Goal: Task Accomplishment & Management: Manage account settings

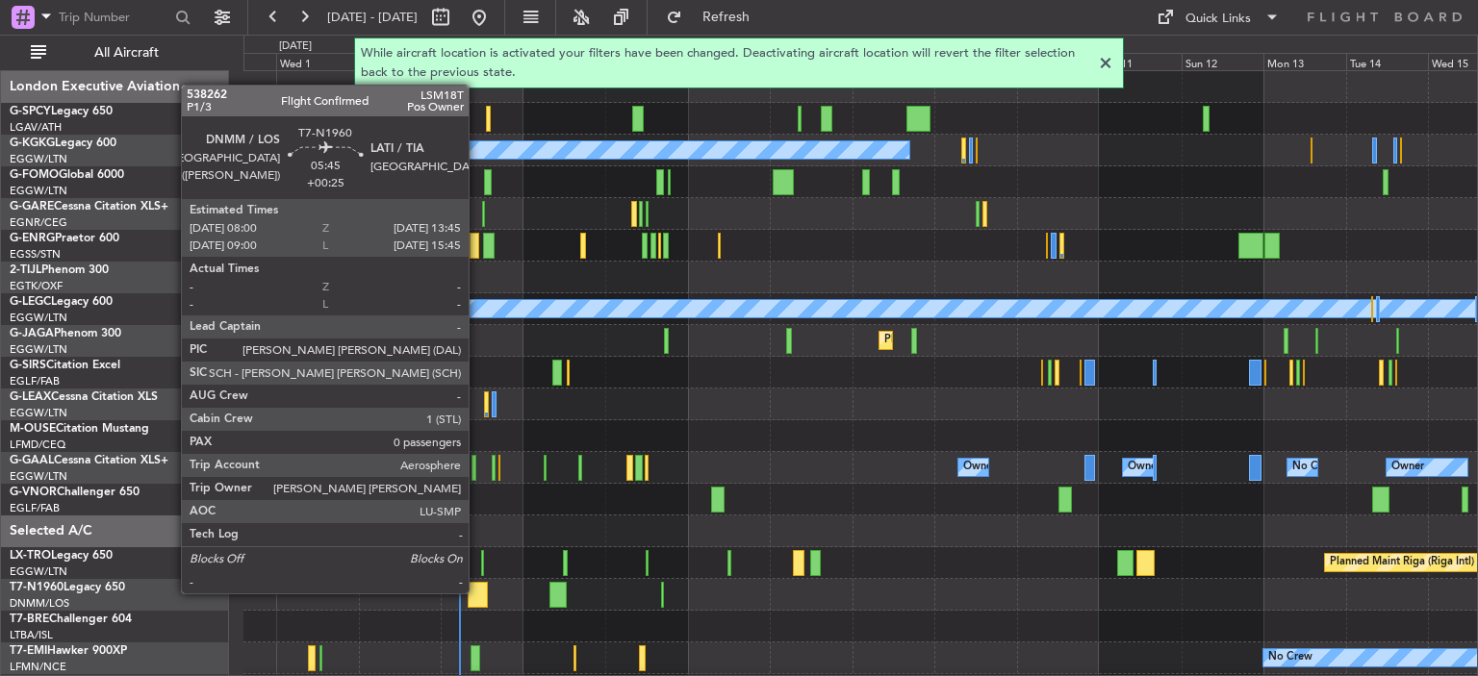
click at [477, 592] on div at bounding box center [478, 595] width 20 height 26
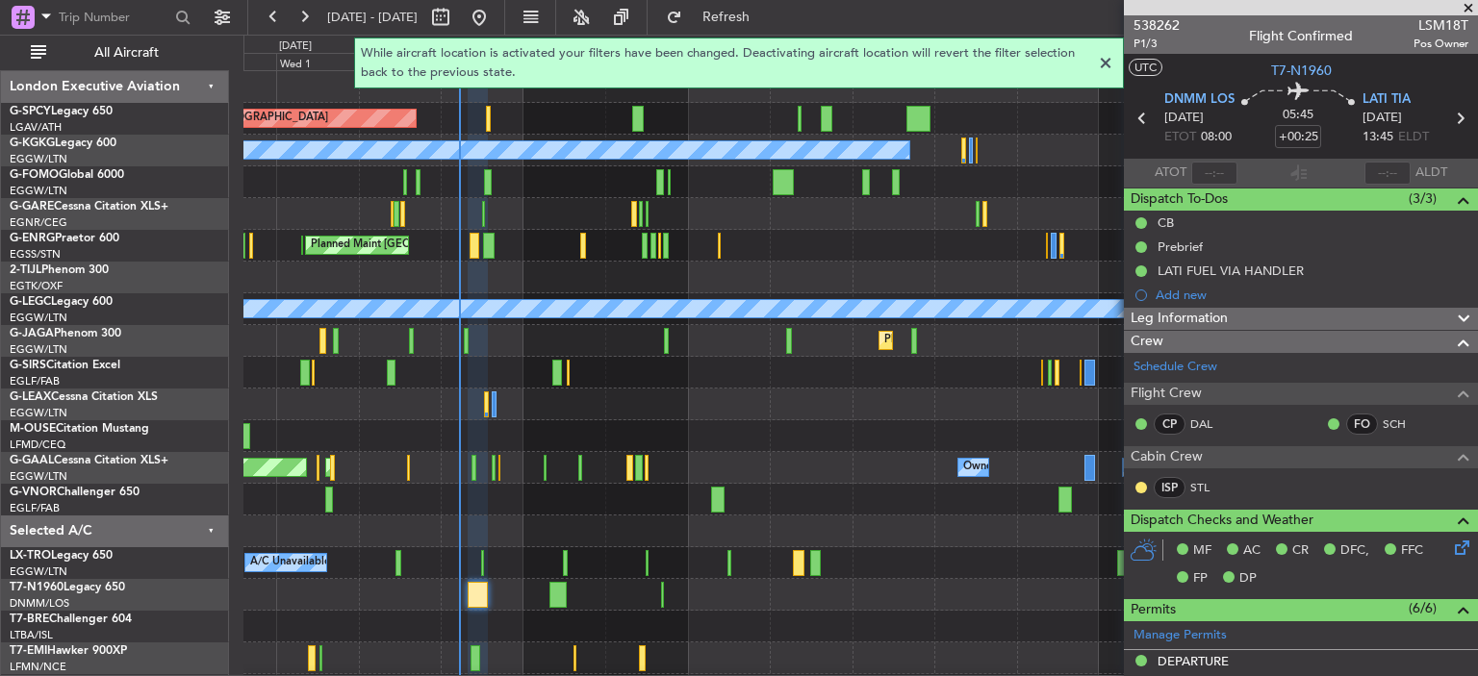
click at [1145, 38] on div "While aircraft location is activated your filters have been changed. Deactivati…" at bounding box center [739, 63] width 1478 height 53
click at [1150, 41] on div "While aircraft location is activated your filters have been changed. Deactivati…" at bounding box center [739, 63] width 1478 height 53
click at [1173, 17] on span "538262" at bounding box center [1156, 25] width 46 height 20
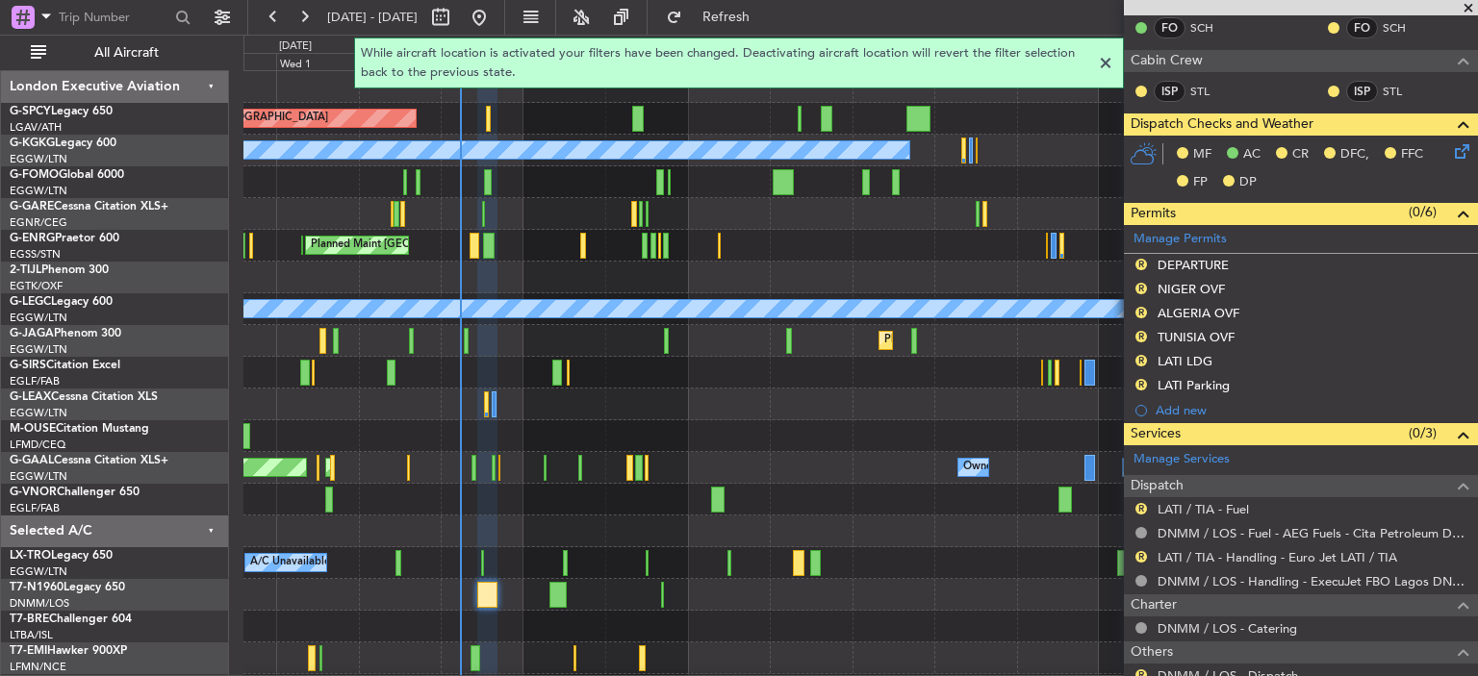
scroll to position [502, 0]
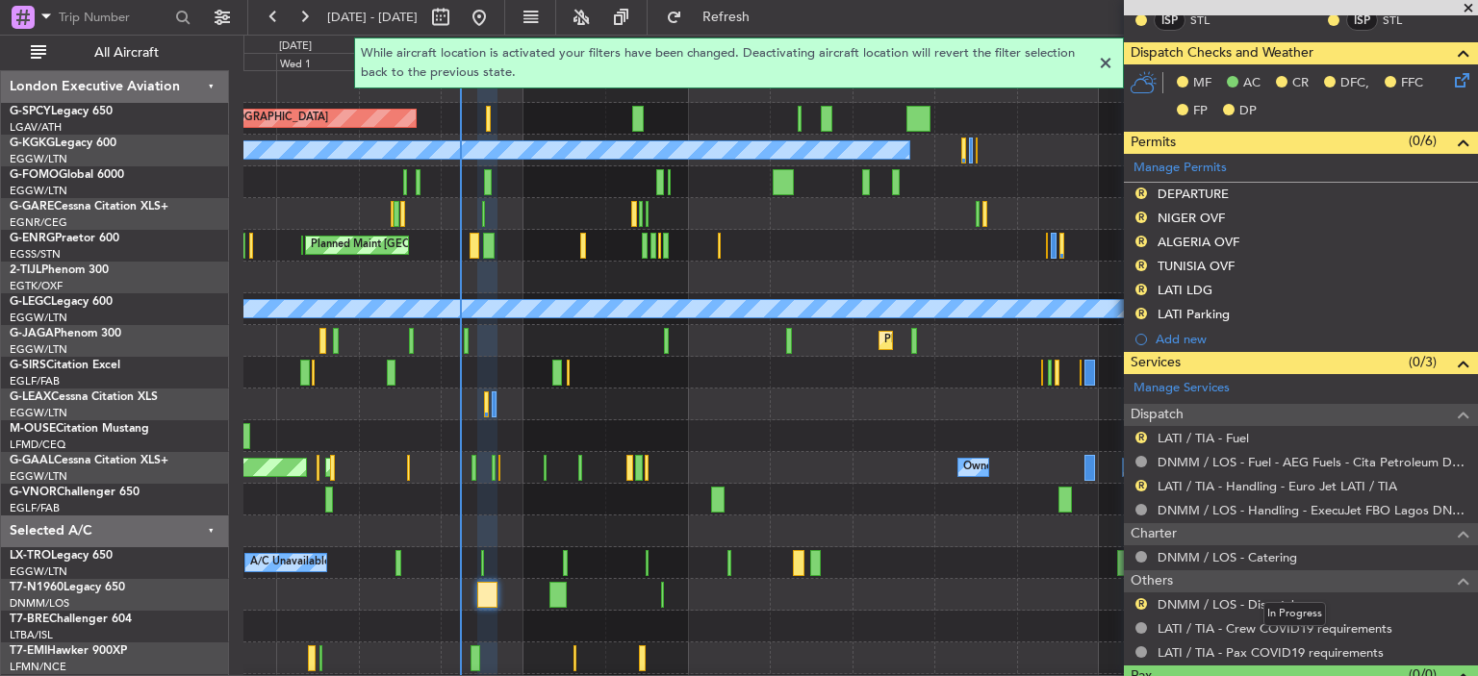
click at [1266, 597] on mat-tooltip-component "In Progress" at bounding box center [1294, 614] width 89 height 51
click at [1255, 596] on link "DNMM / LOS - Dispatch" at bounding box center [1227, 604] width 140 height 16
click at [756, 19] on span "Refresh" at bounding box center [726, 17] width 81 height 13
click at [1100, 61] on div at bounding box center [1105, 63] width 23 height 23
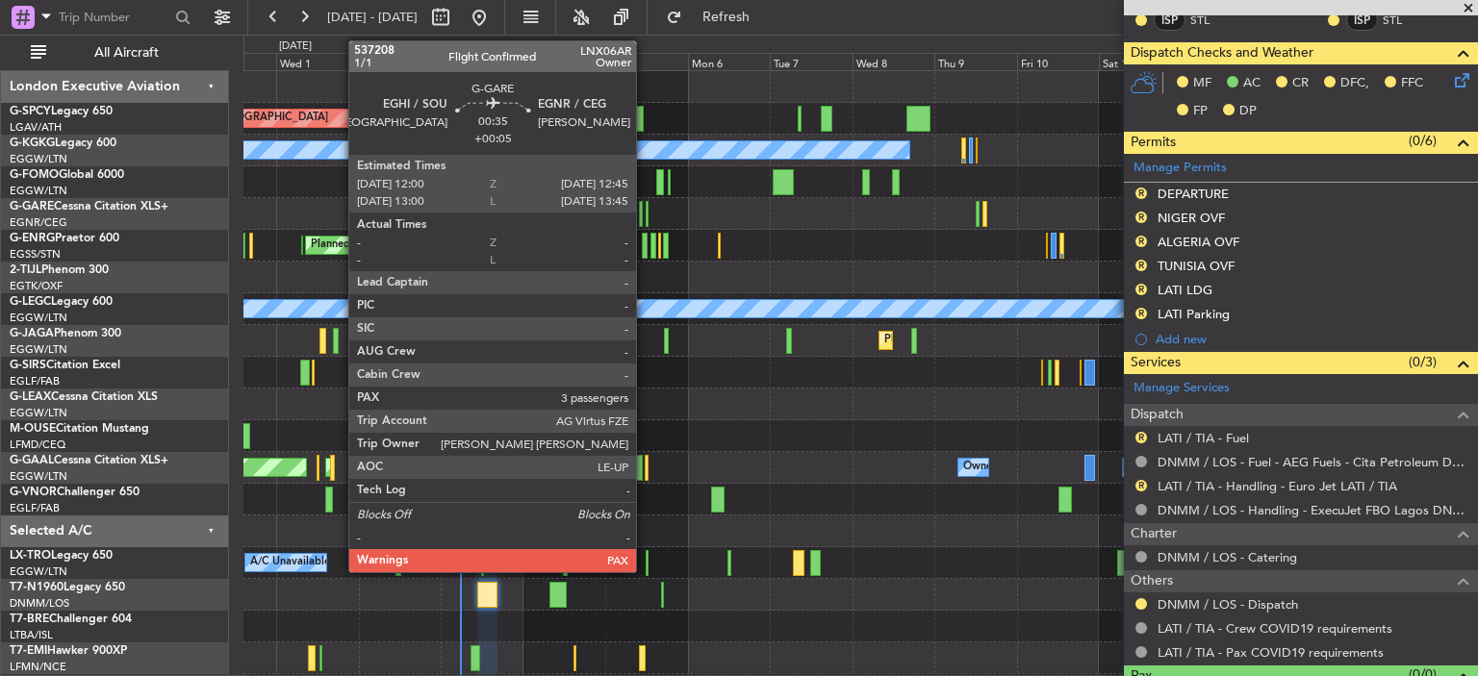
click at [645, 217] on div at bounding box center [646, 214] width 3 height 26
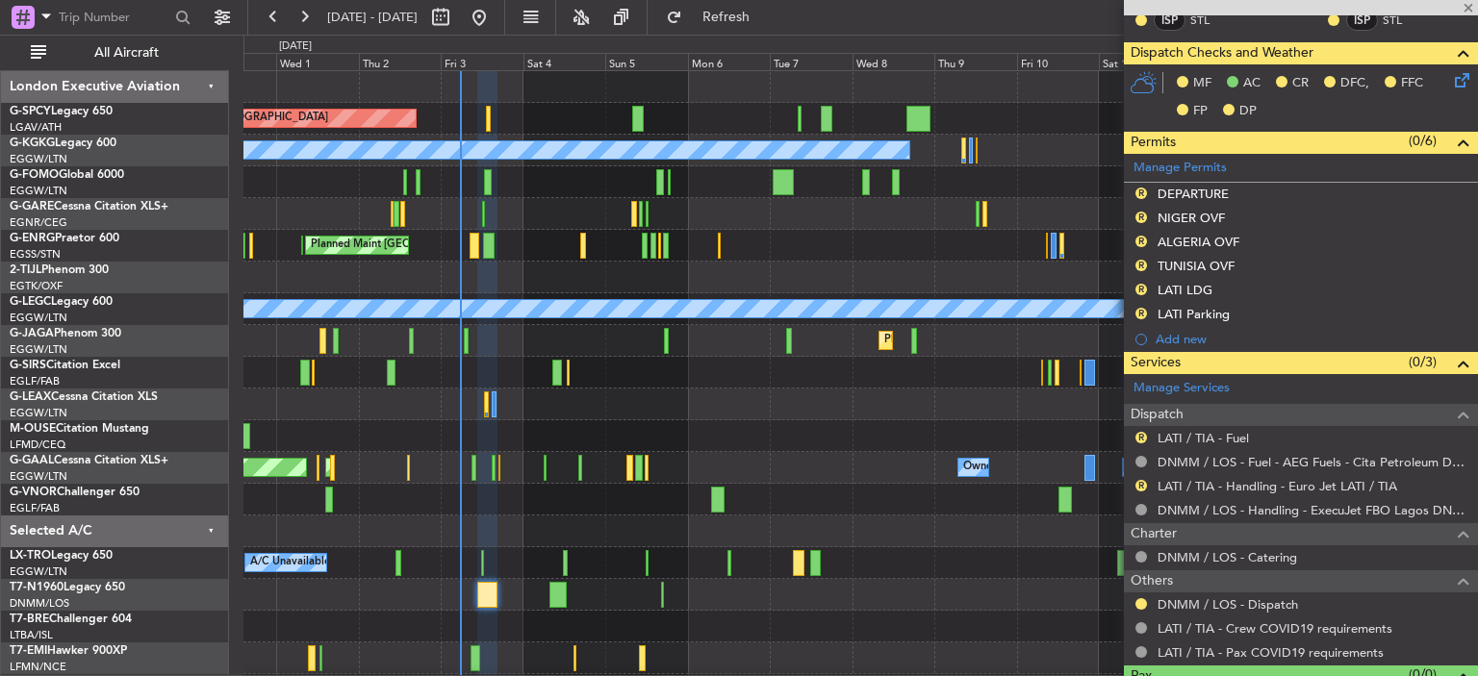
type input "+00:05"
type input "3"
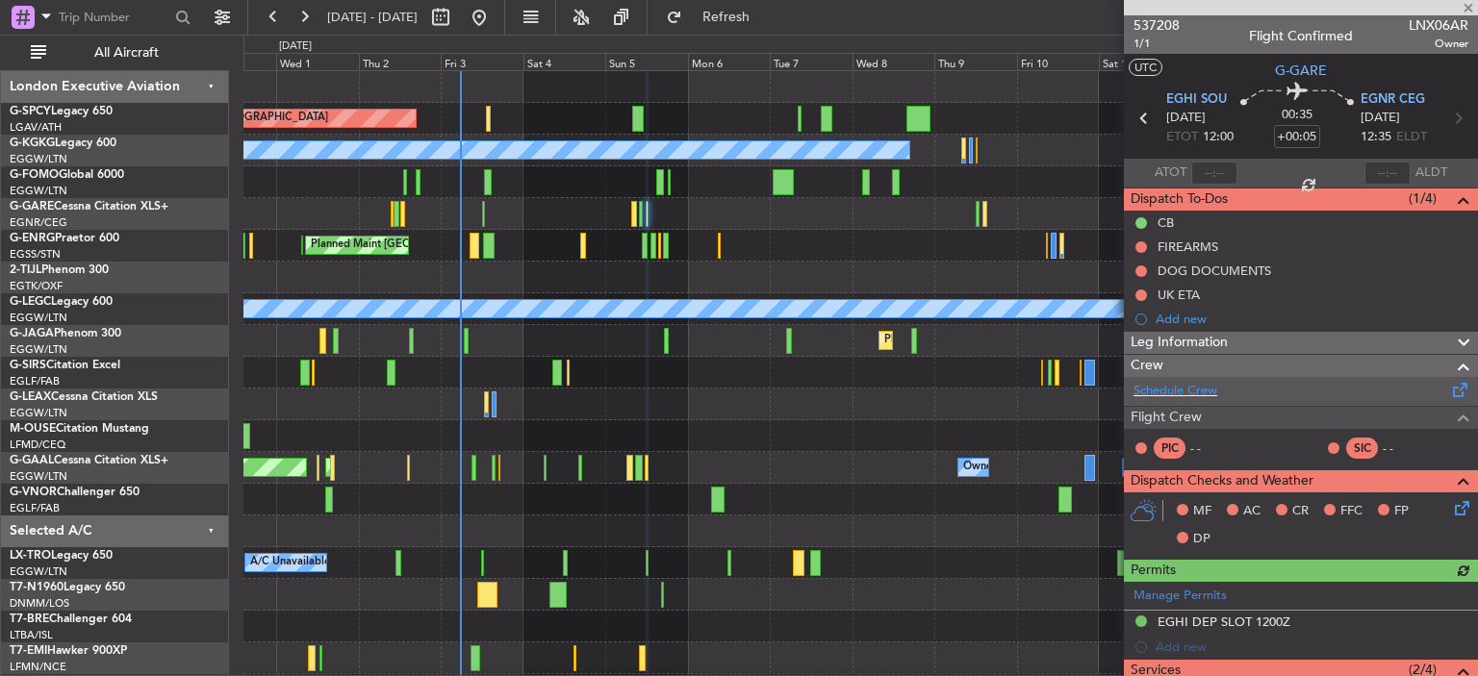
click at [1239, 392] on div "Schedule Crew" at bounding box center [1301, 391] width 354 height 29
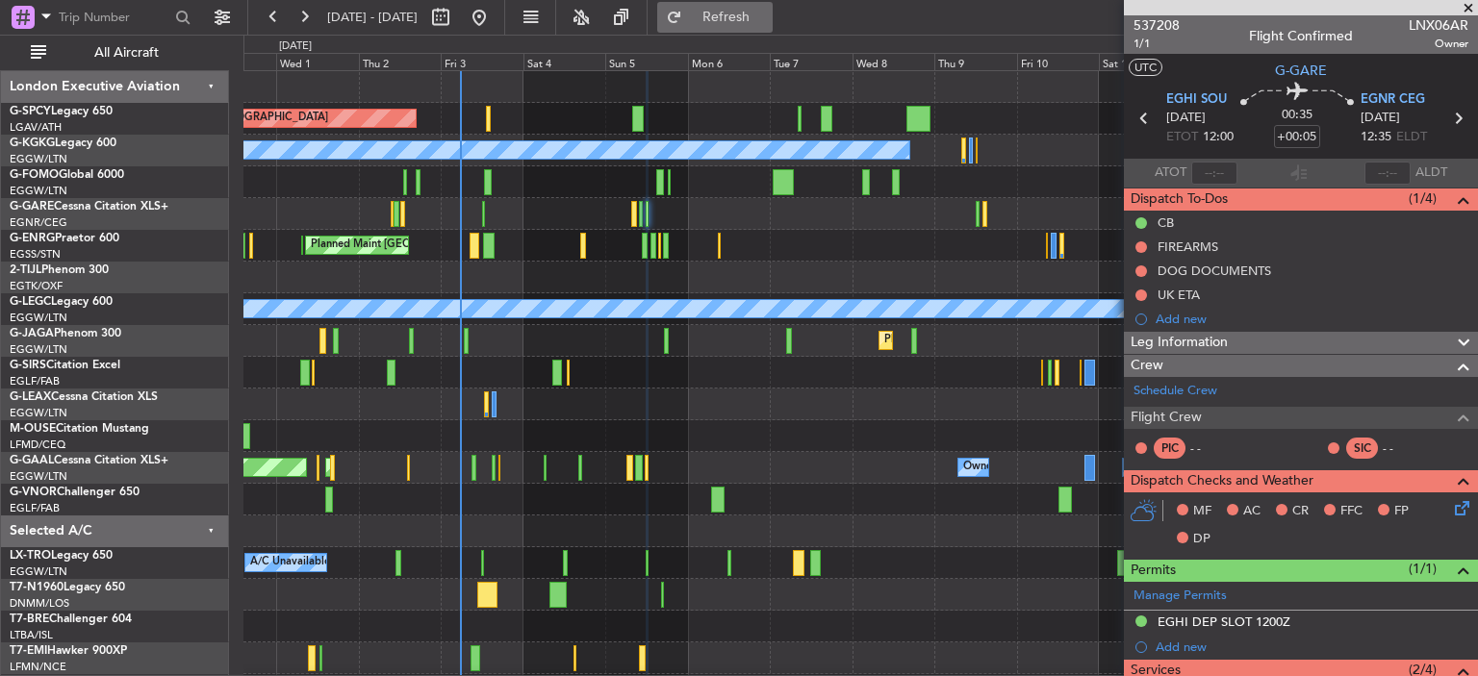
click at [767, 11] on span "Refresh" at bounding box center [726, 17] width 81 height 13
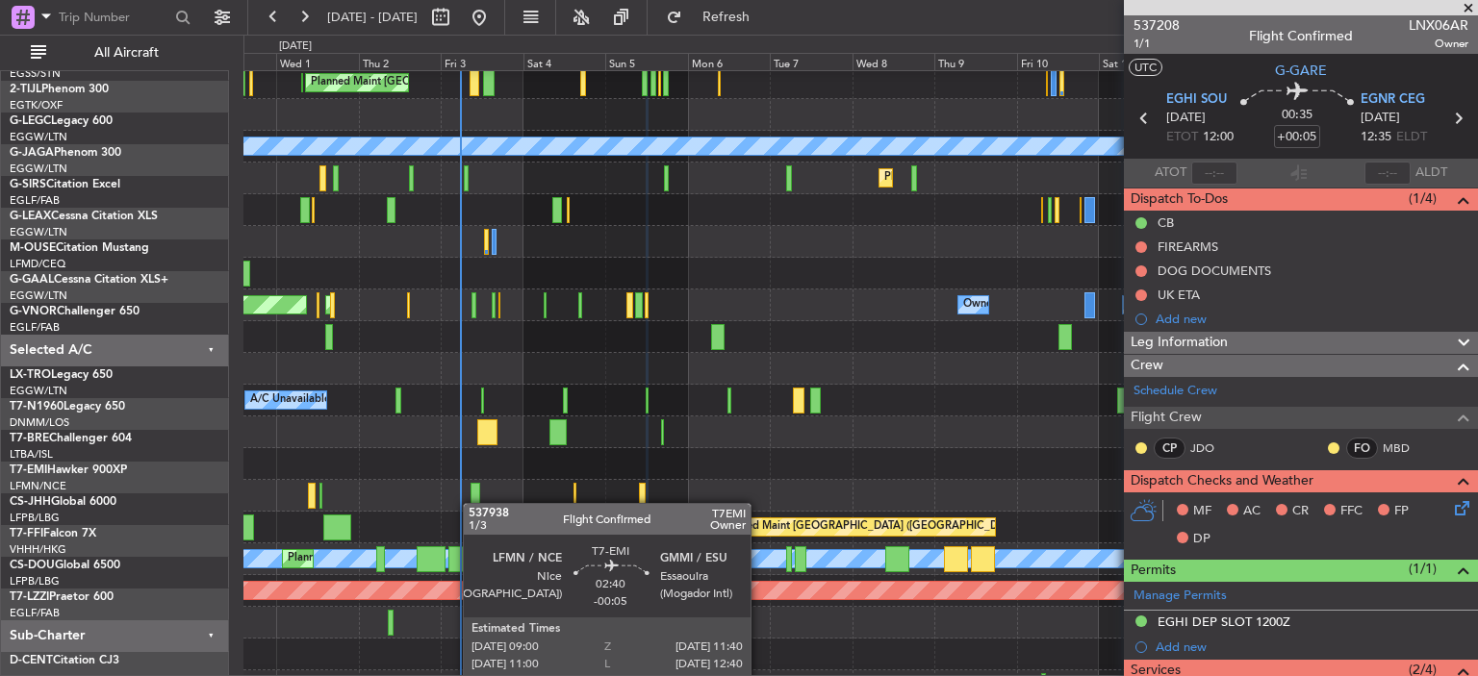
scroll to position [182, 0]
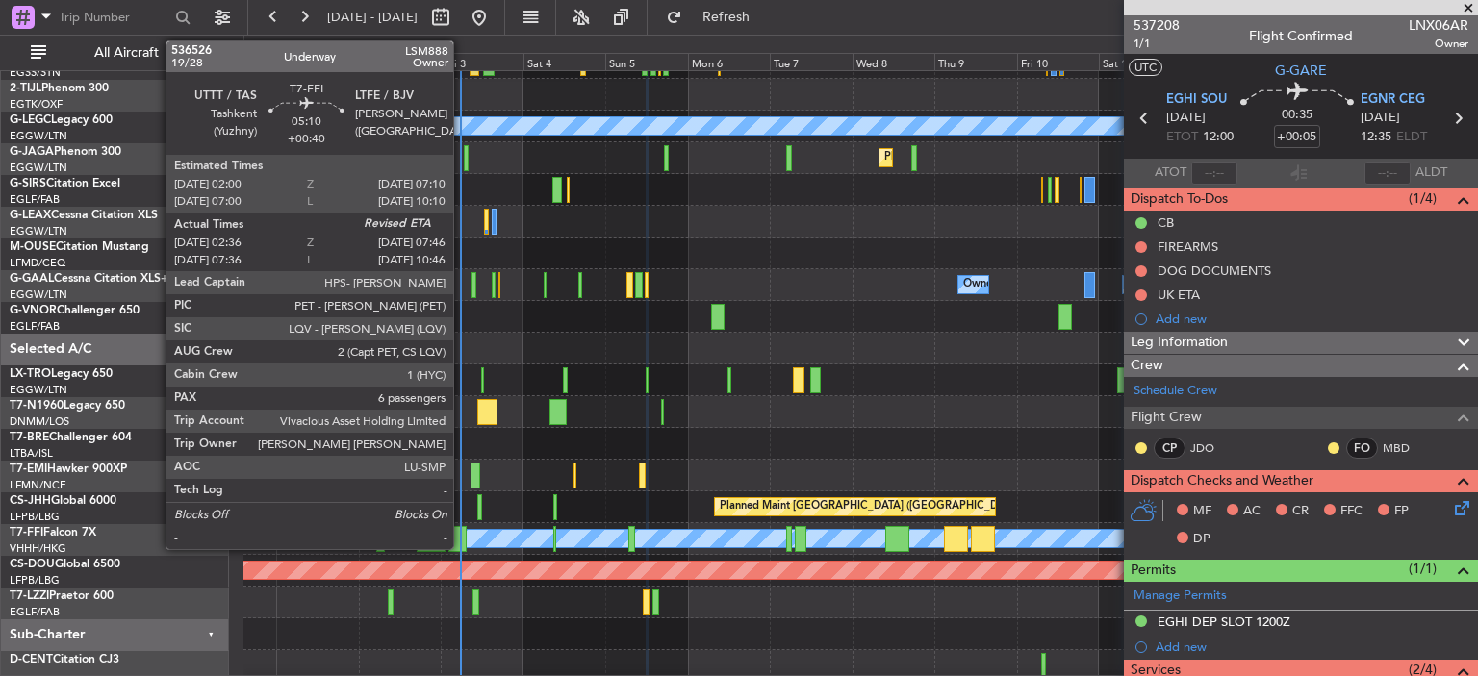
click at [462, 536] on div at bounding box center [457, 539] width 18 height 26
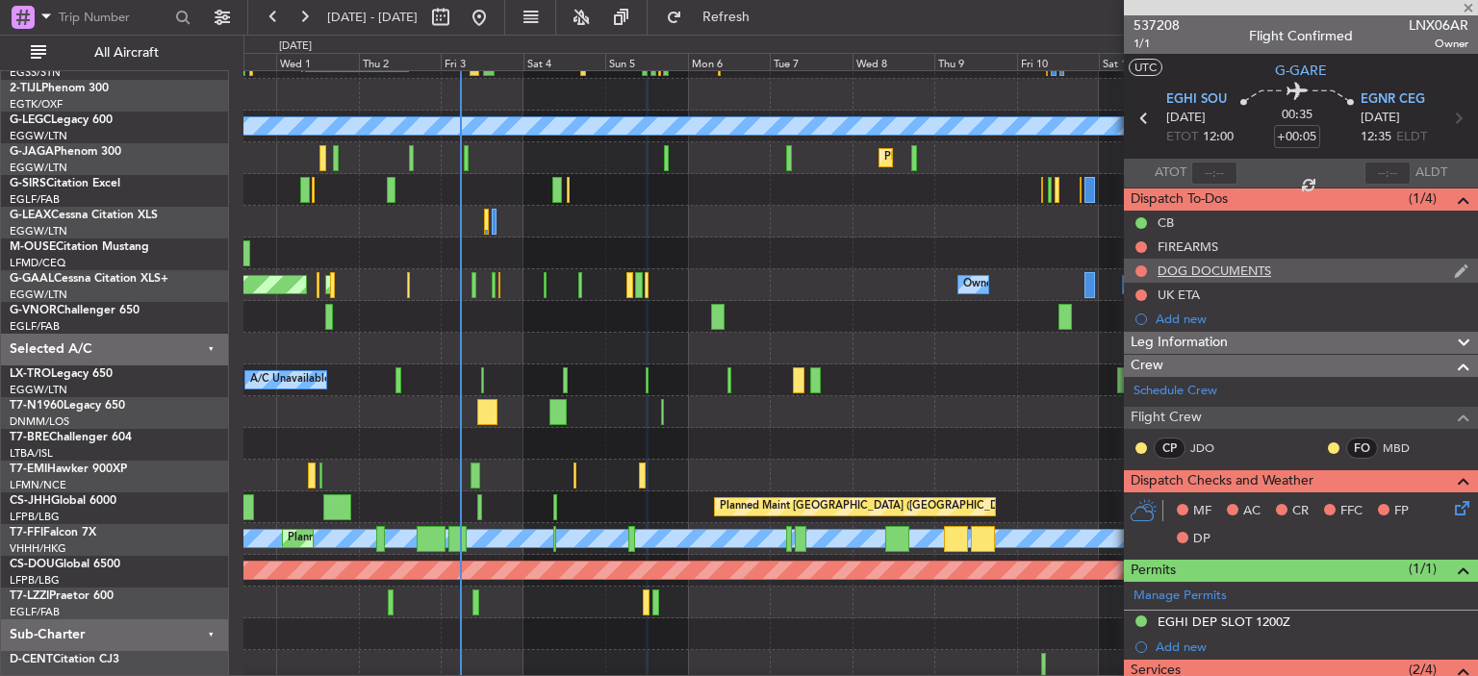
type input "+00:40"
type input "02:36"
type input "6"
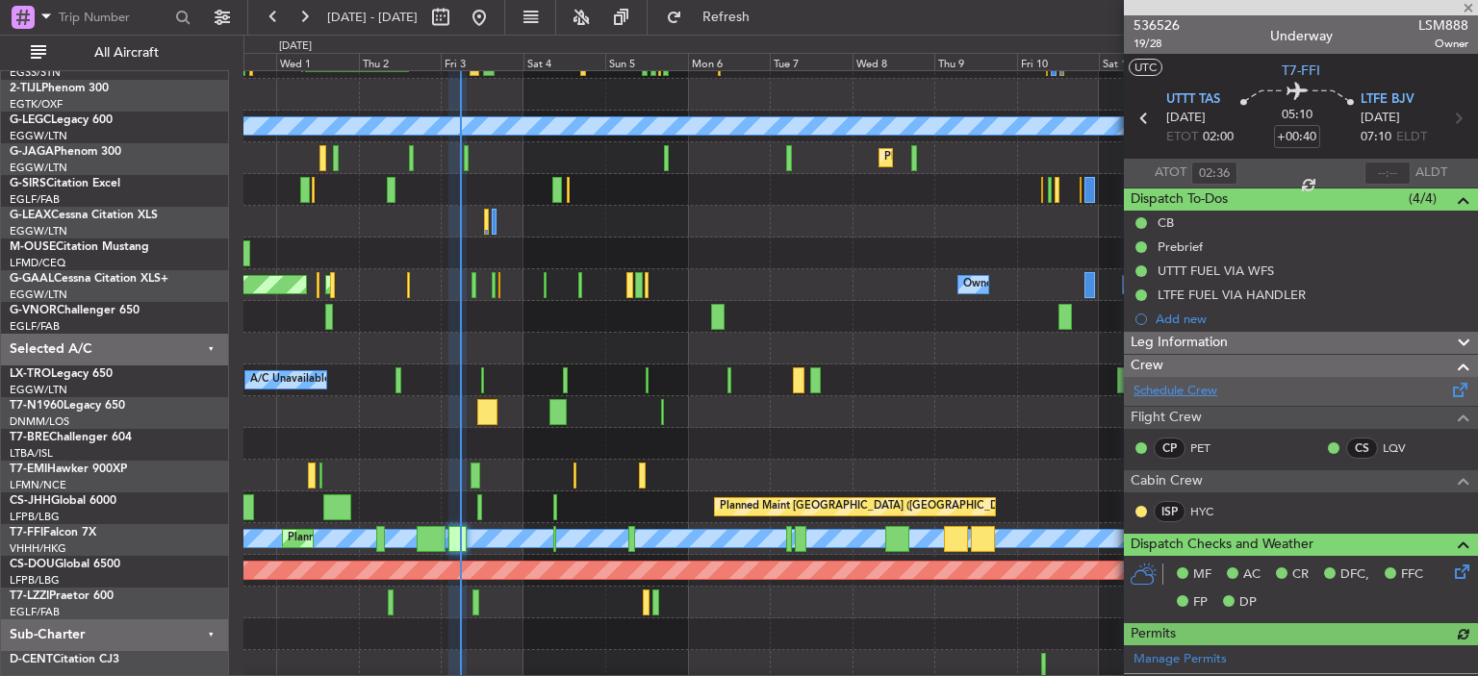
click at [1183, 391] on link "Schedule Crew" at bounding box center [1175, 391] width 84 height 19
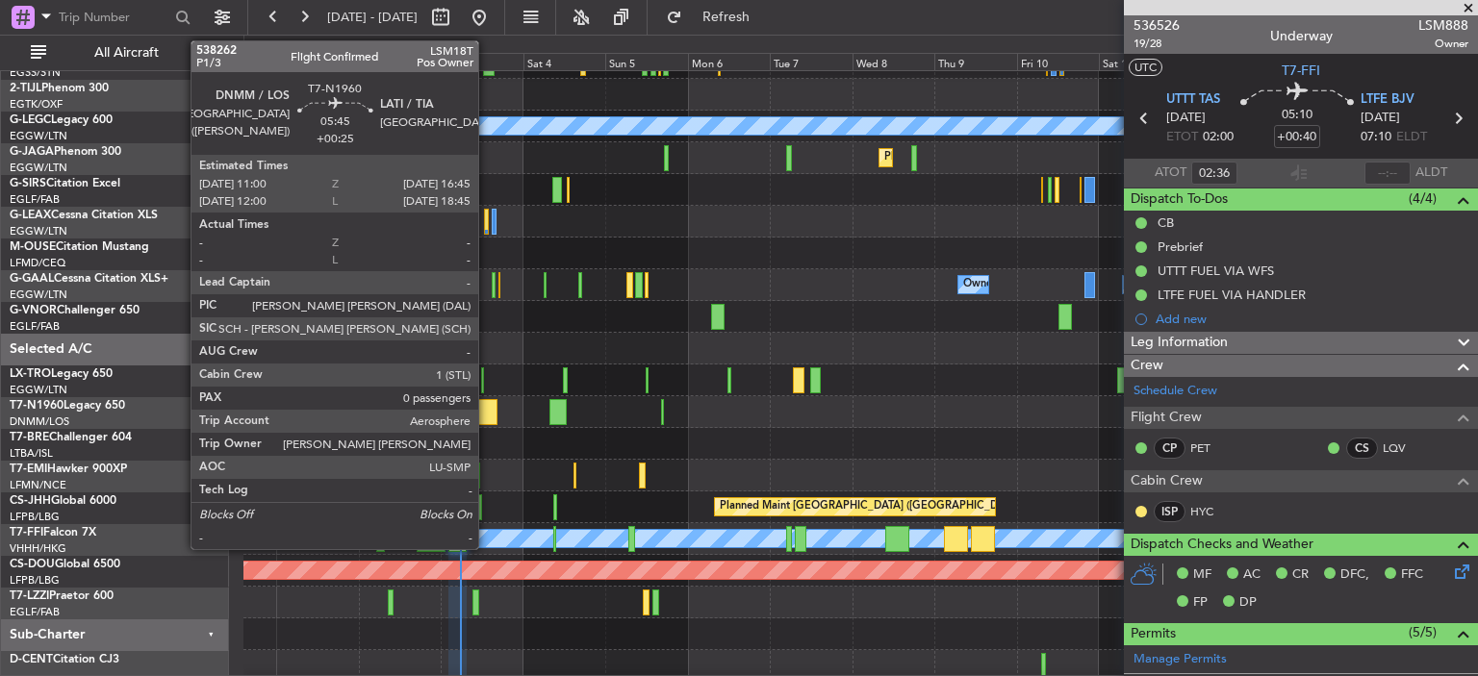
click at [487, 407] on div at bounding box center [487, 412] width 20 height 26
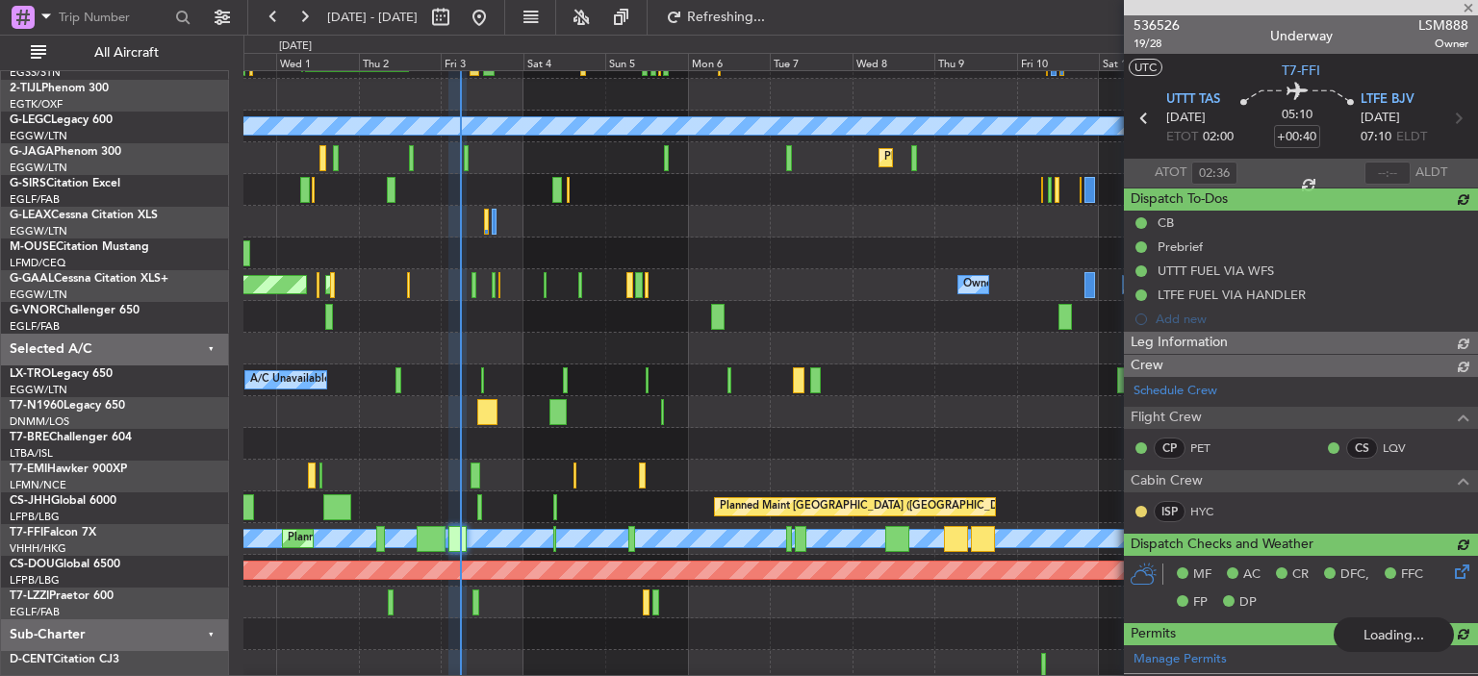
type input "+00:25"
type input "0"
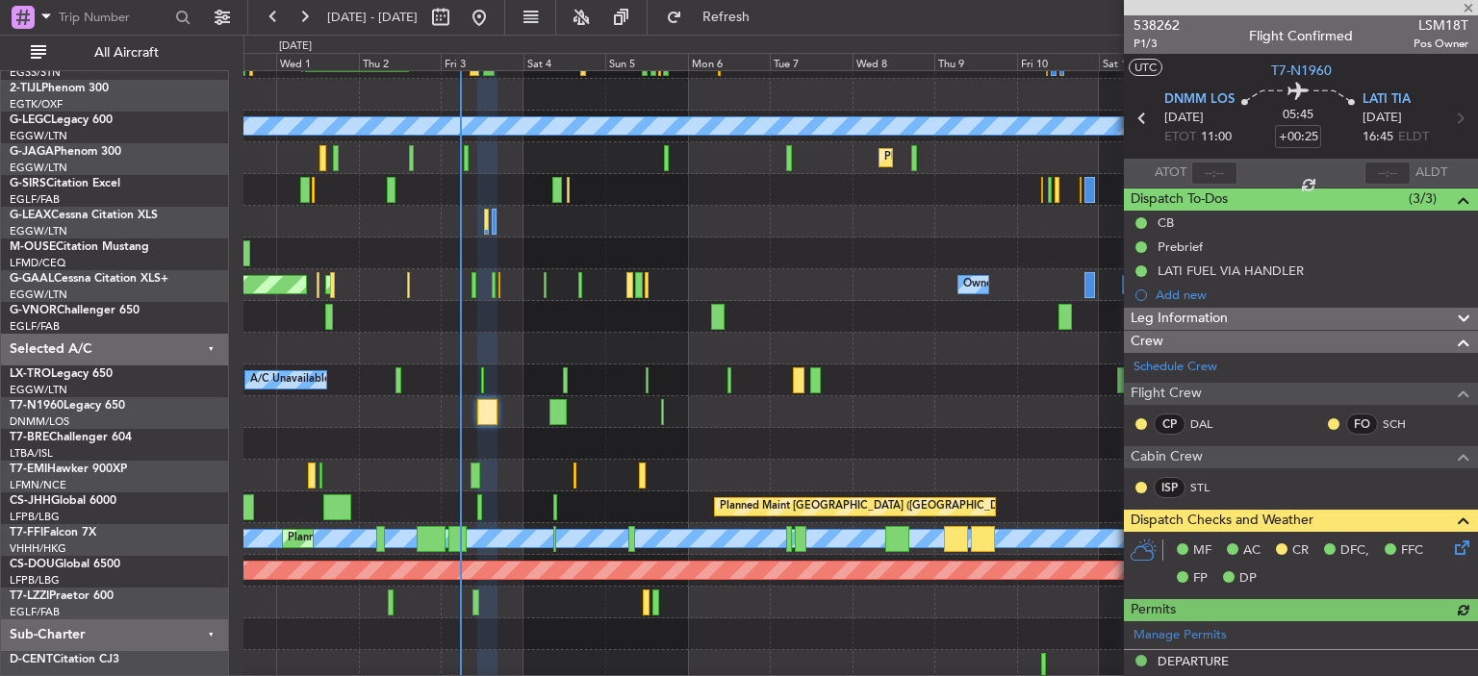
click at [1451, 552] on icon at bounding box center [1458, 544] width 15 height 15
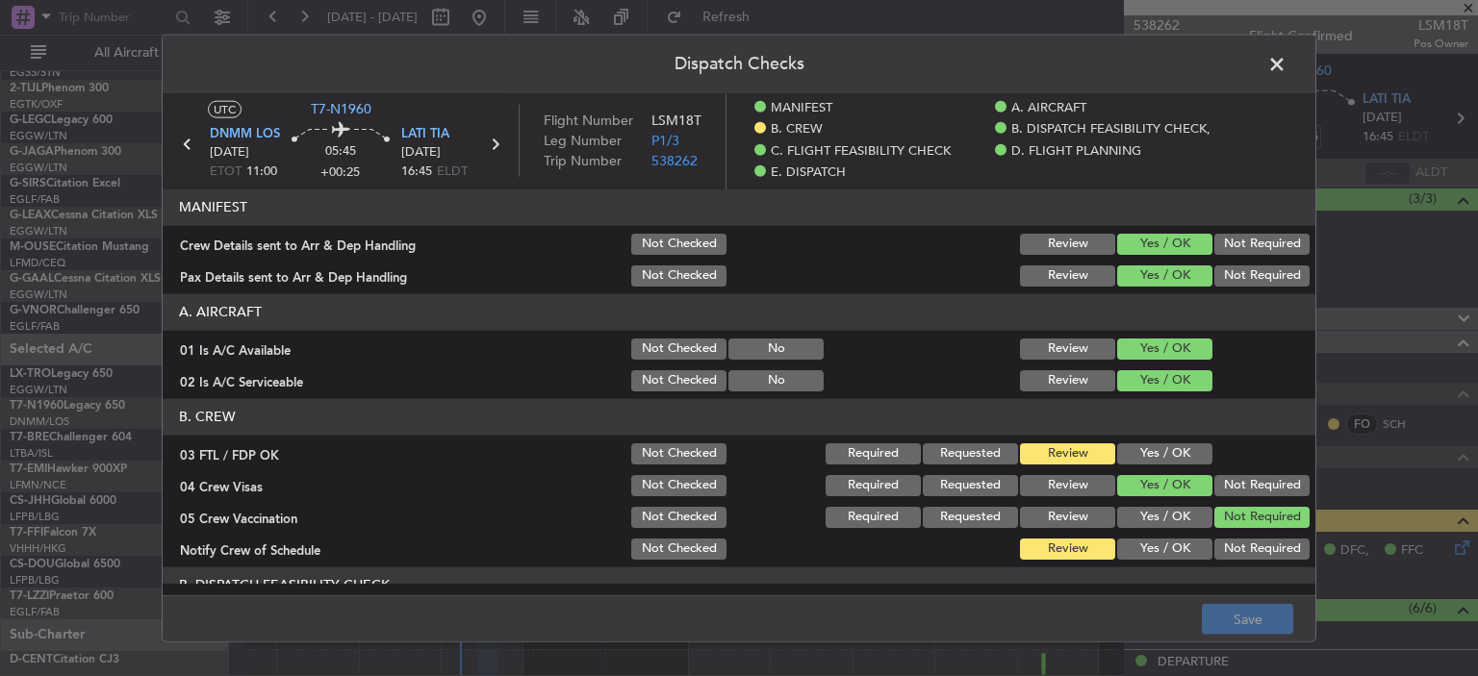
click at [1150, 442] on div "Yes / OK" at bounding box center [1162, 453] width 97 height 27
click at [1152, 452] on button "Yes / OK" at bounding box center [1164, 452] width 95 height 21
click at [1147, 543] on button "Yes / OK" at bounding box center [1164, 548] width 95 height 21
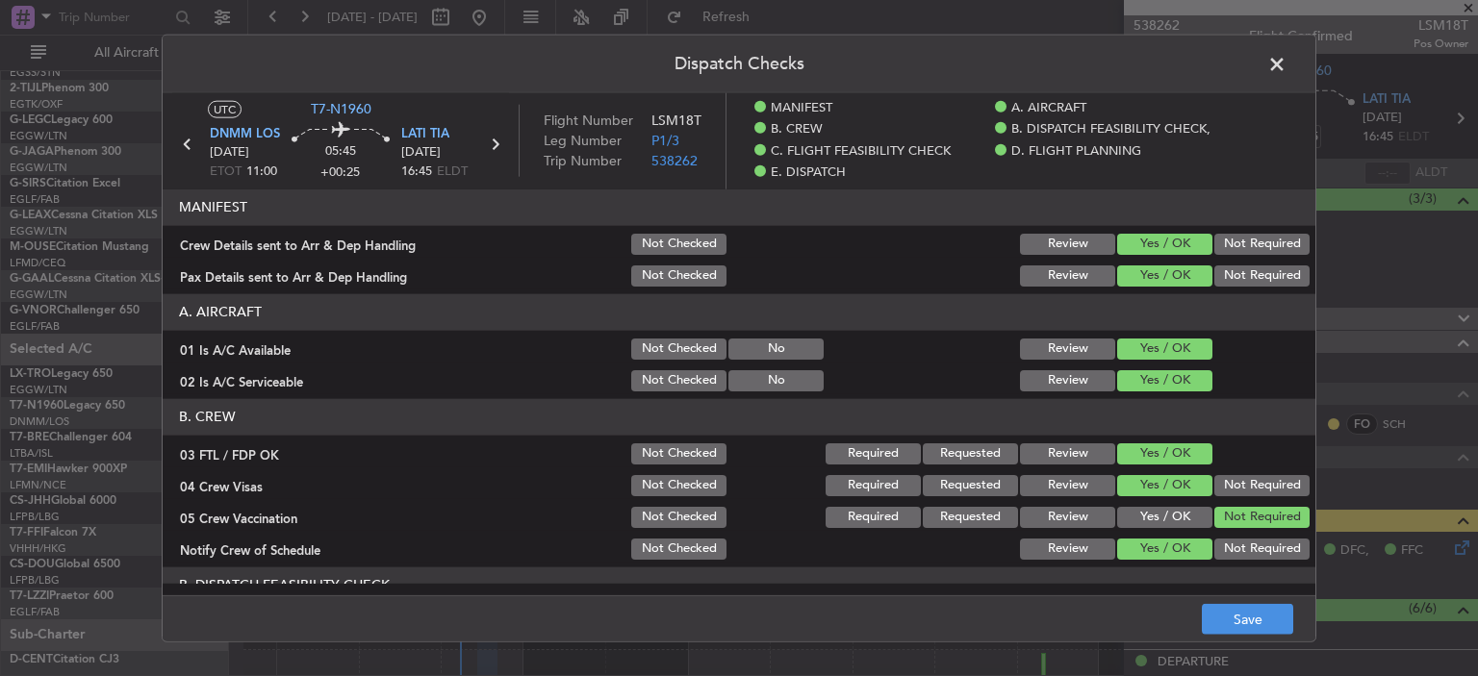
click at [1162, 512] on button "Yes / OK" at bounding box center [1164, 516] width 95 height 21
click at [1239, 619] on button "Save" at bounding box center [1246, 619] width 91 height 31
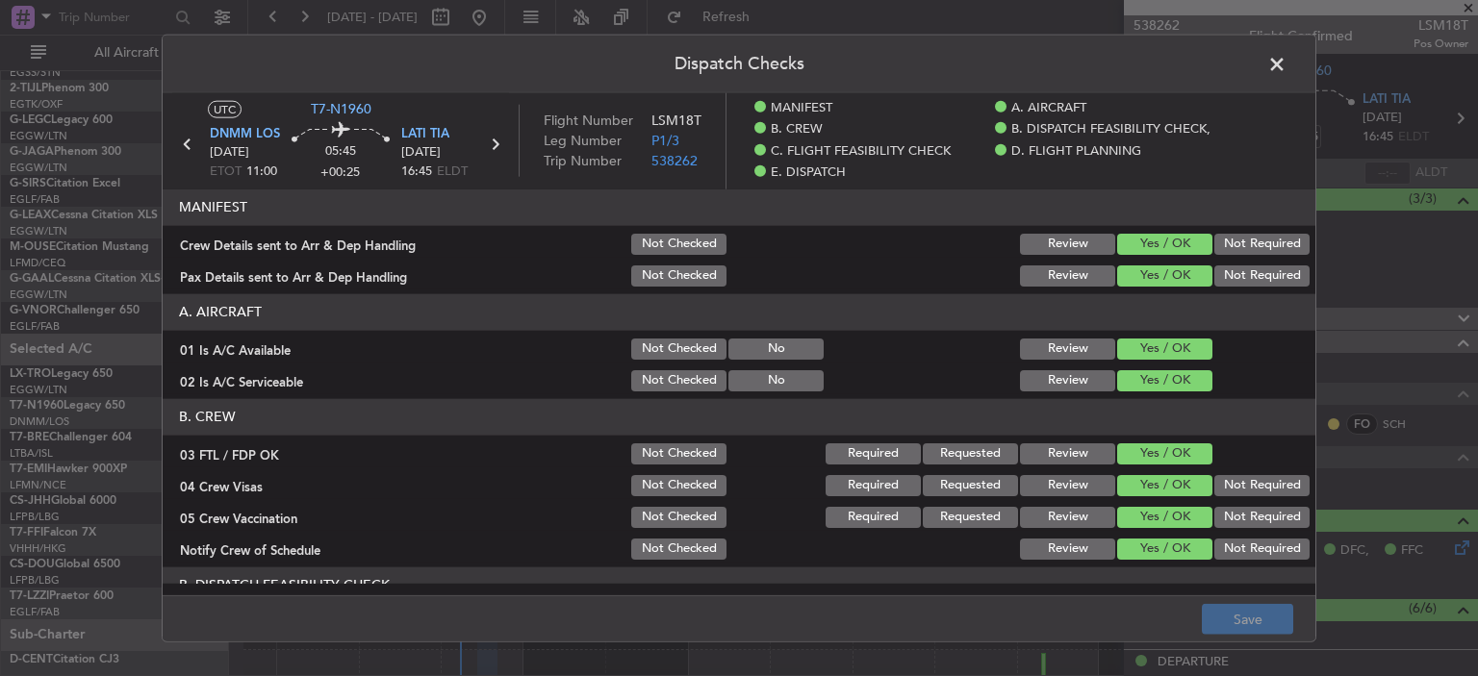
click at [1286, 59] on span at bounding box center [1286, 68] width 0 height 38
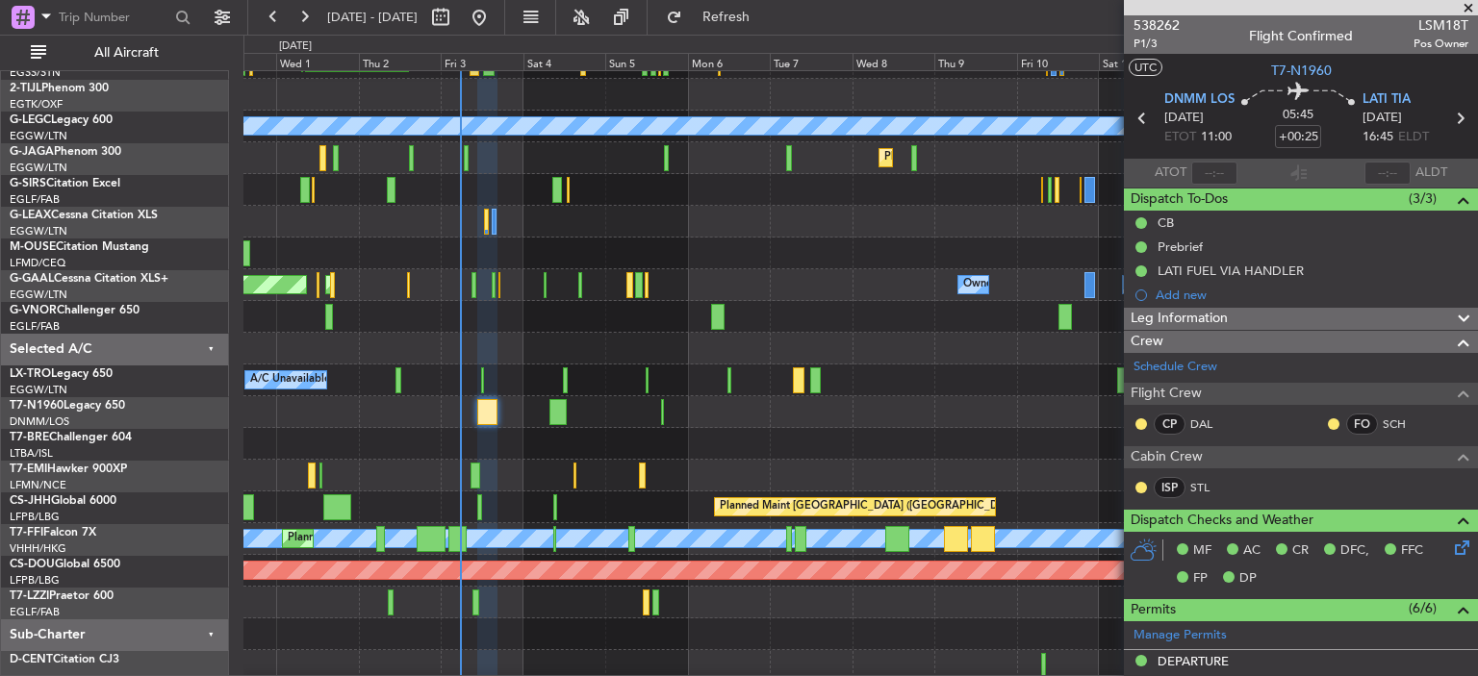
click at [1470, 3] on span at bounding box center [1467, 8] width 19 height 17
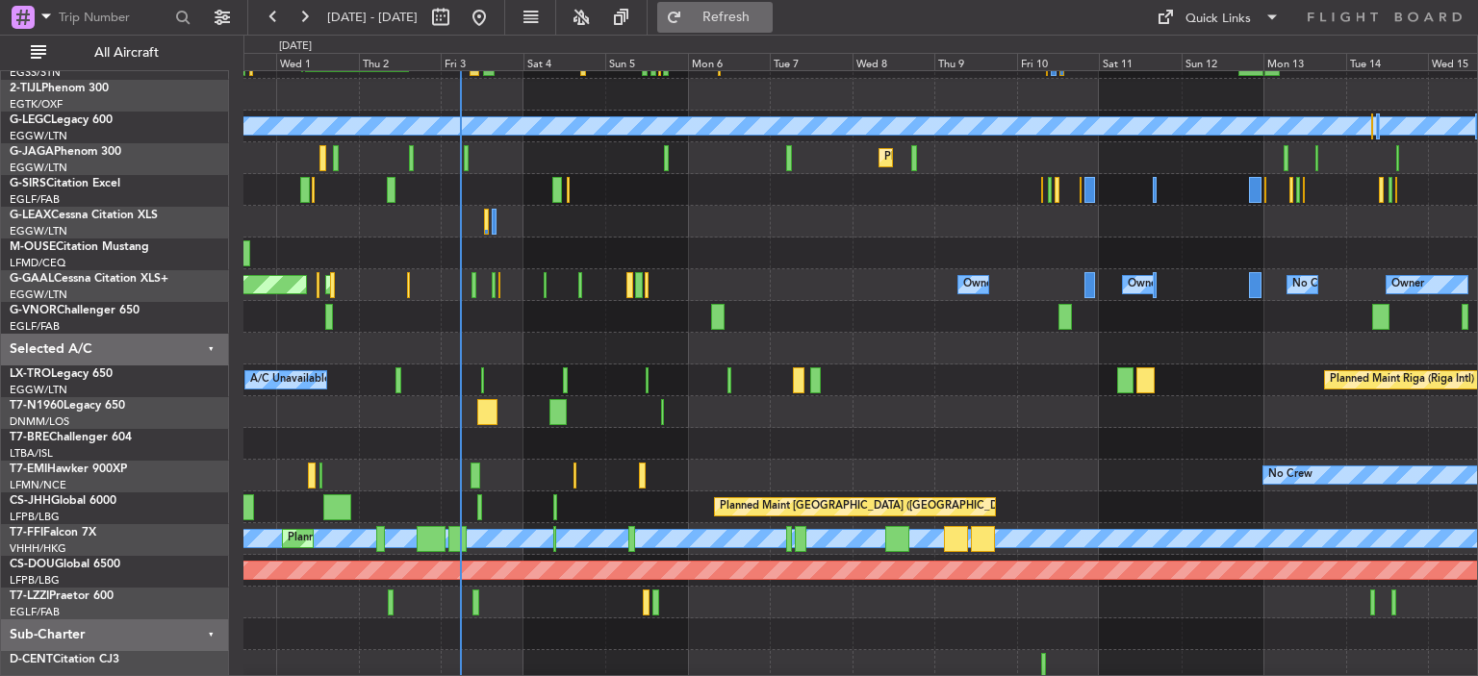
click at [767, 19] on span "Refresh" at bounding box center [726, 17] width 81 height 13
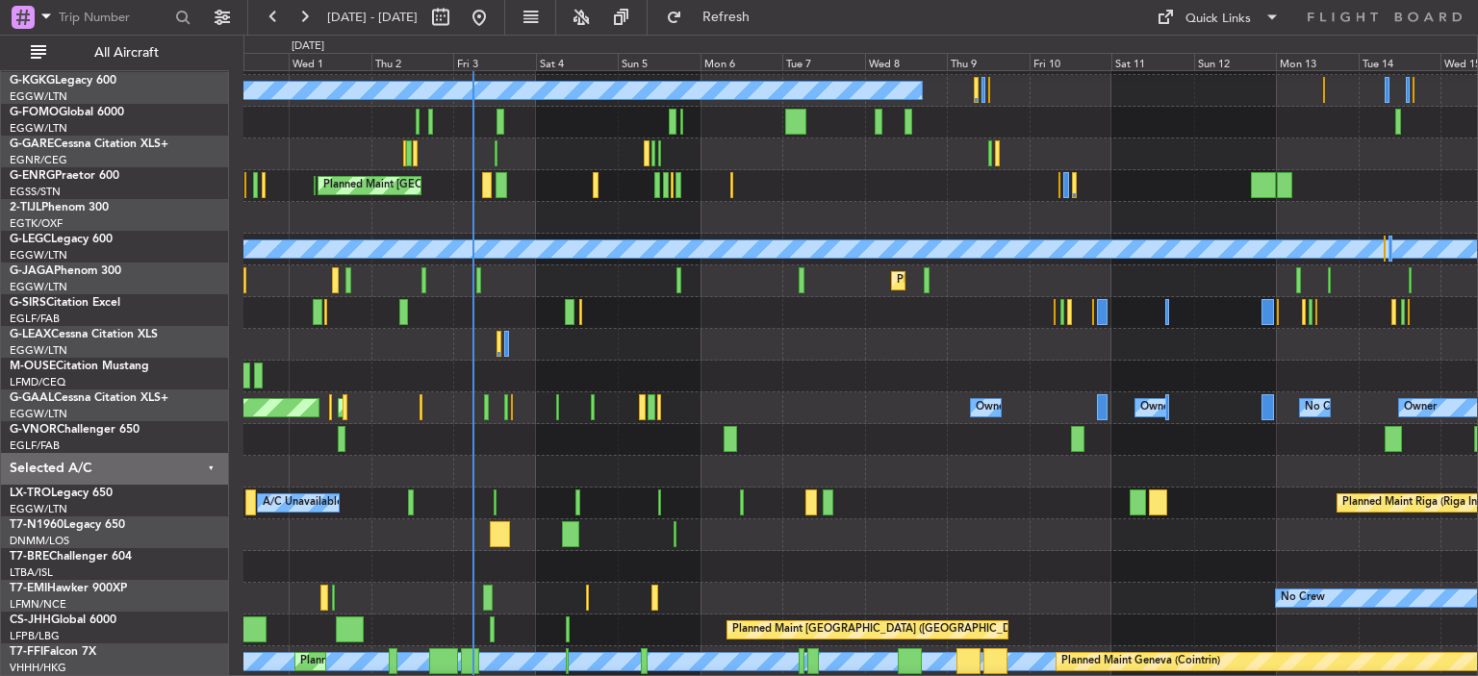
scroll to position [59, 0]
click at [474, 299] on div "Planned Maint [GEOGRAPHIC_DATA] ([GEOGRAPHIC_DATA])" at bounding box center [859, 313] width 1233 height 32
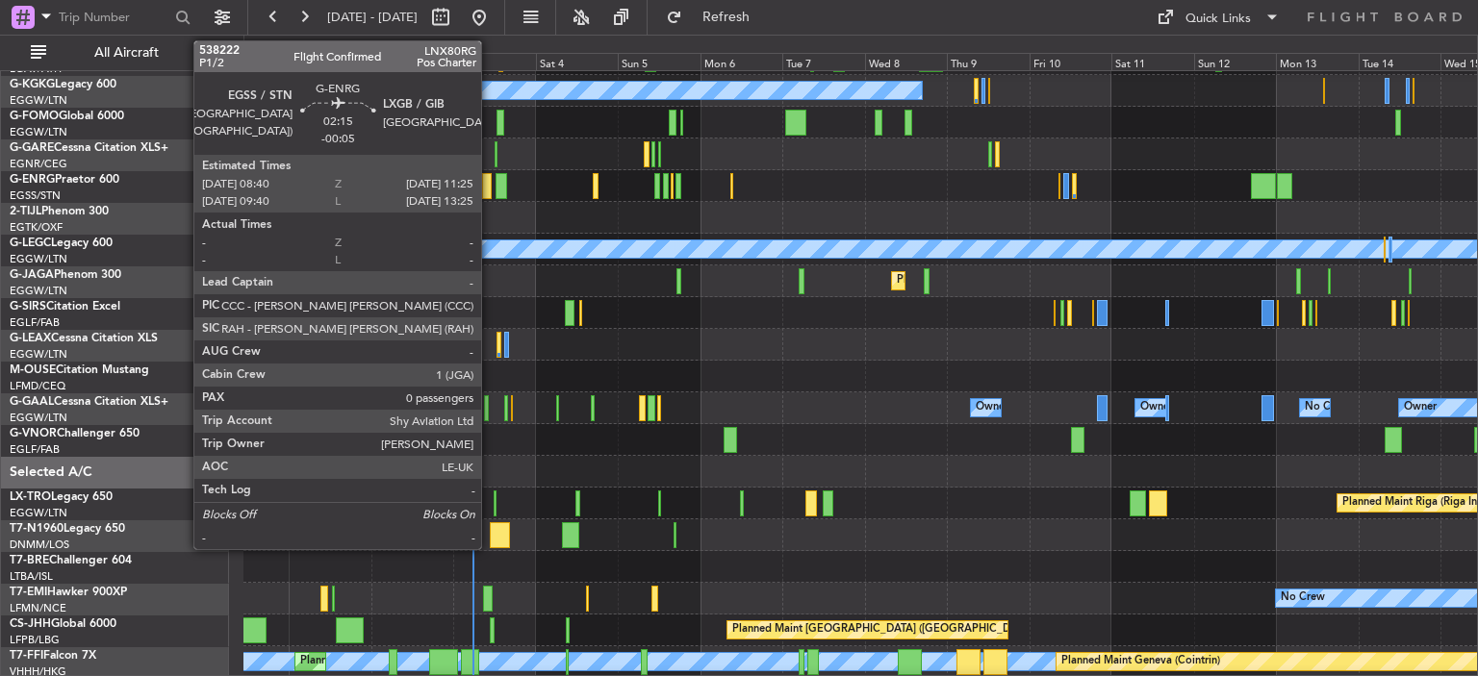
click at [490, 180] on div at bounding box center [487, 186] width 10 height 26
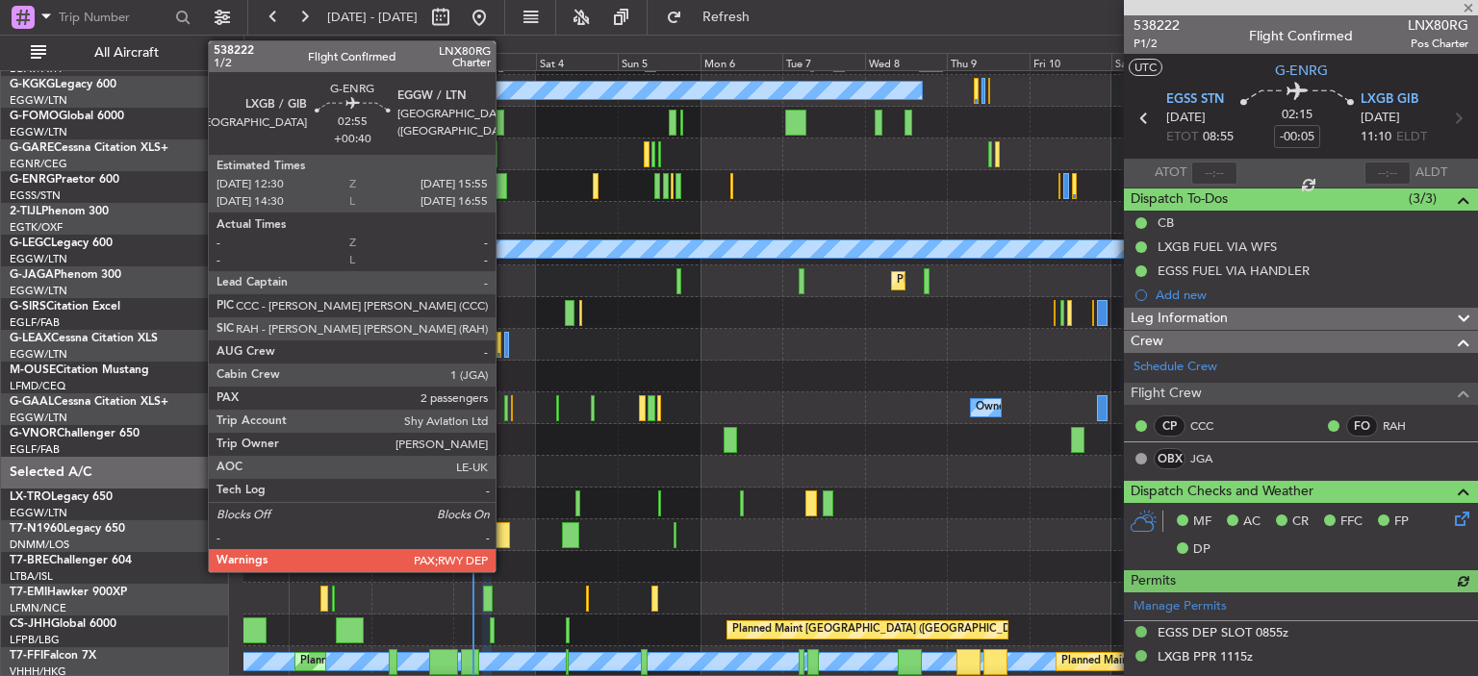
click at [504, 183] on div at bounding box center [501, 186] width 13 height 26
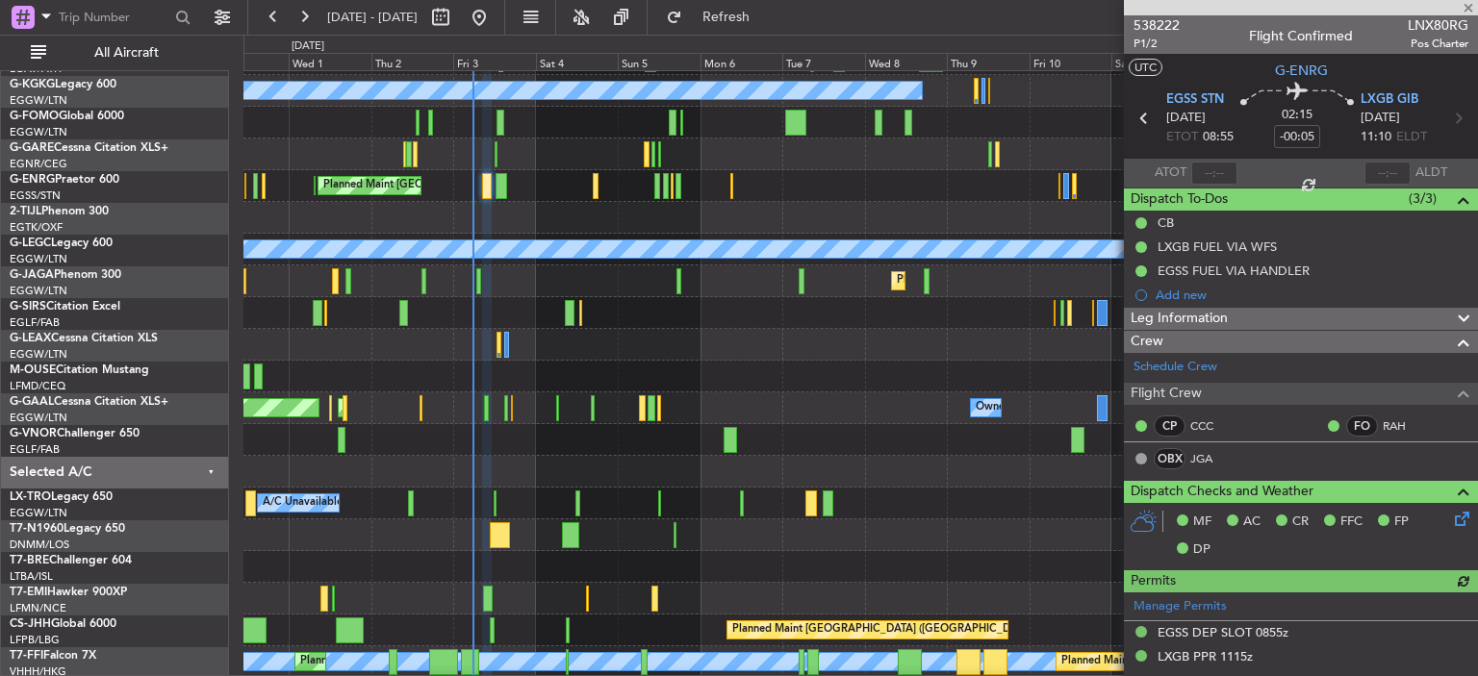
type input "+00:40"
type input "2"
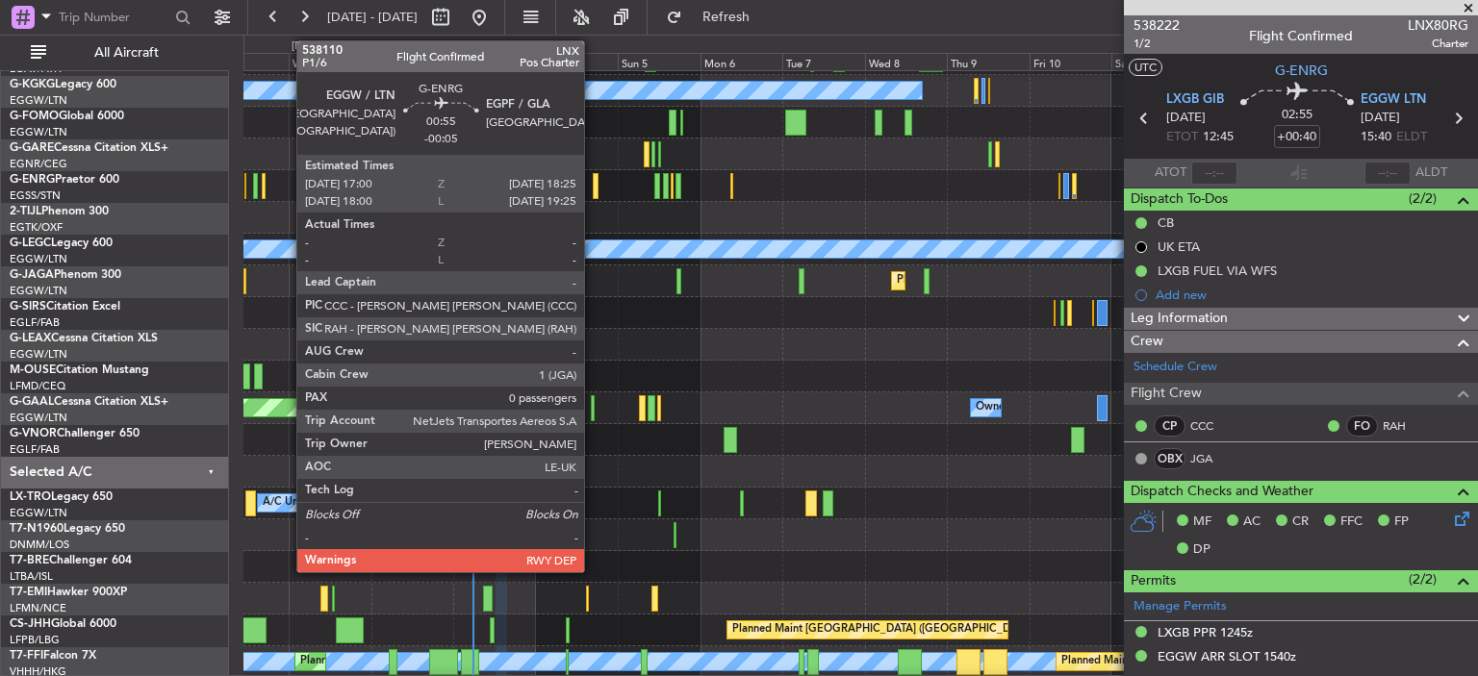
click at [593, 180] on div at bounding box center [596, 186] width 6 height 26
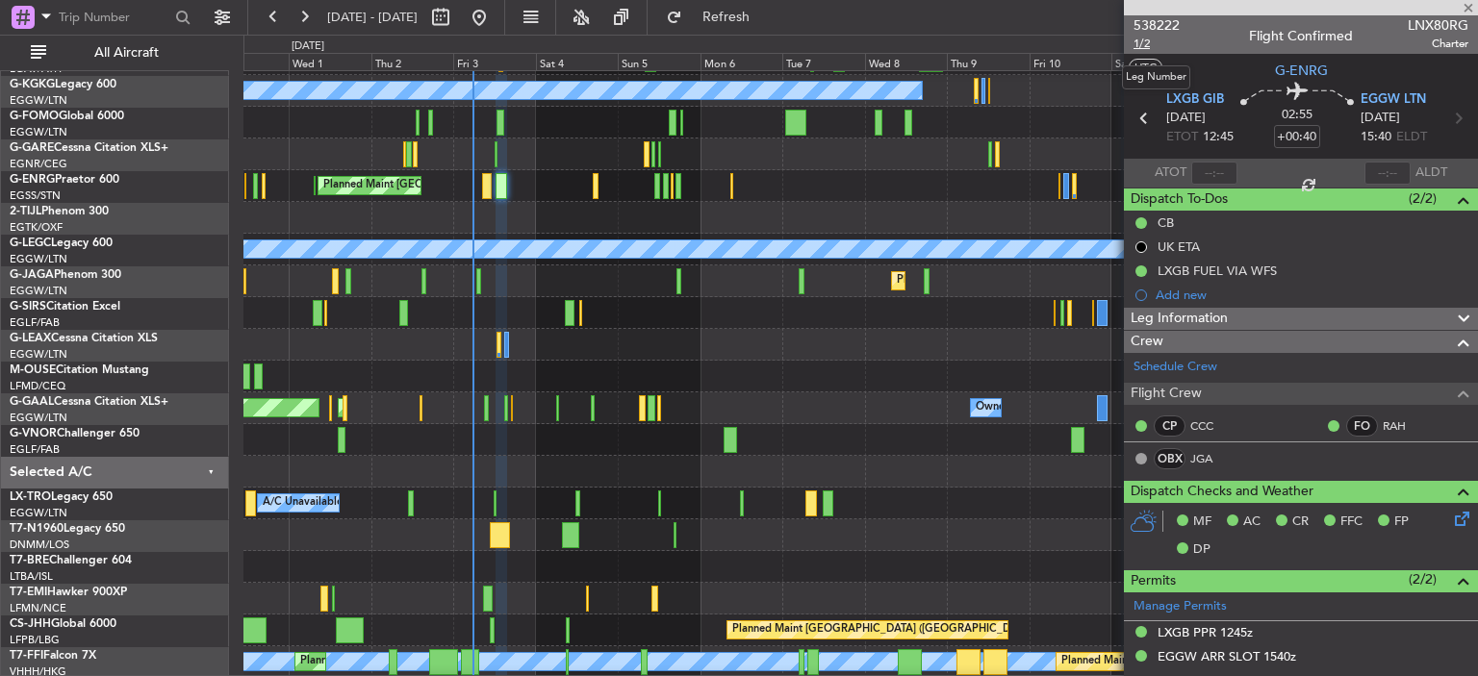
type input "-00:05"
type input "0"
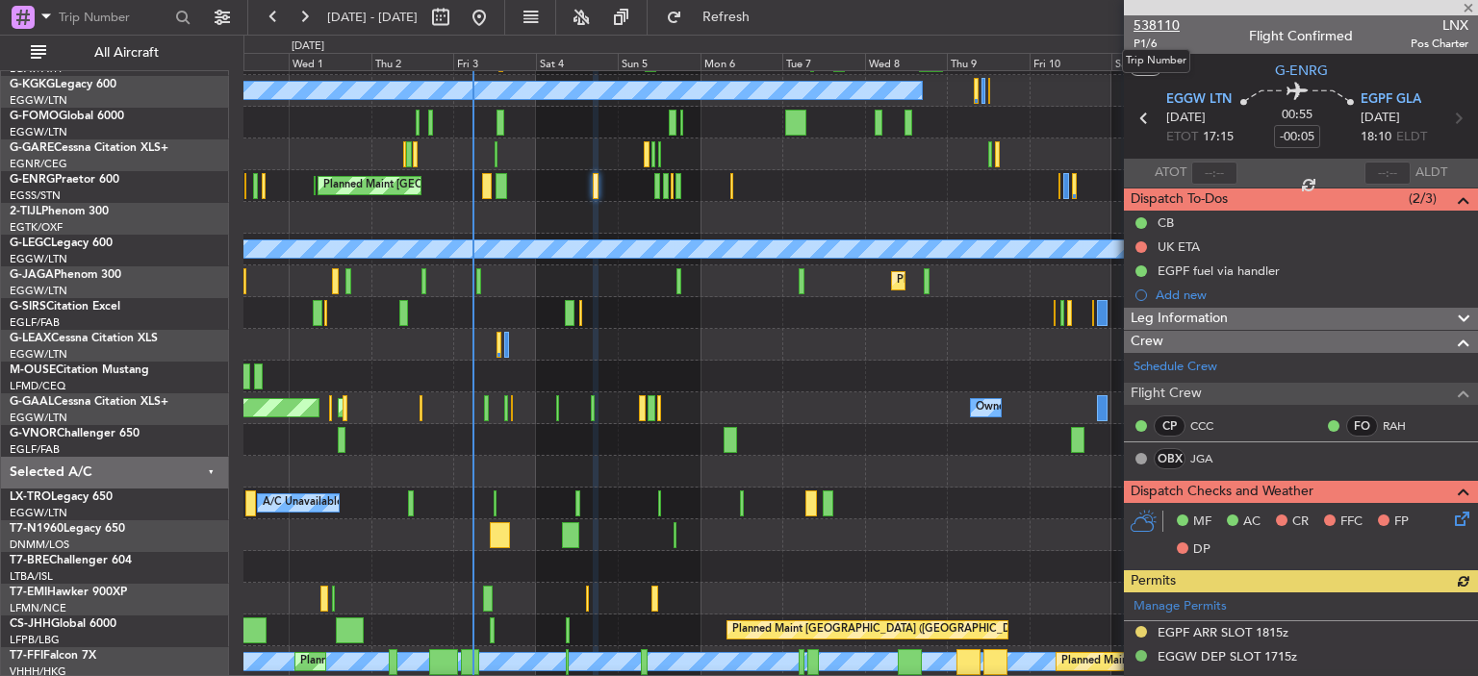
click at [1167, 18] on span "538110" at bounding box center [1156, 25] width 46 height 20
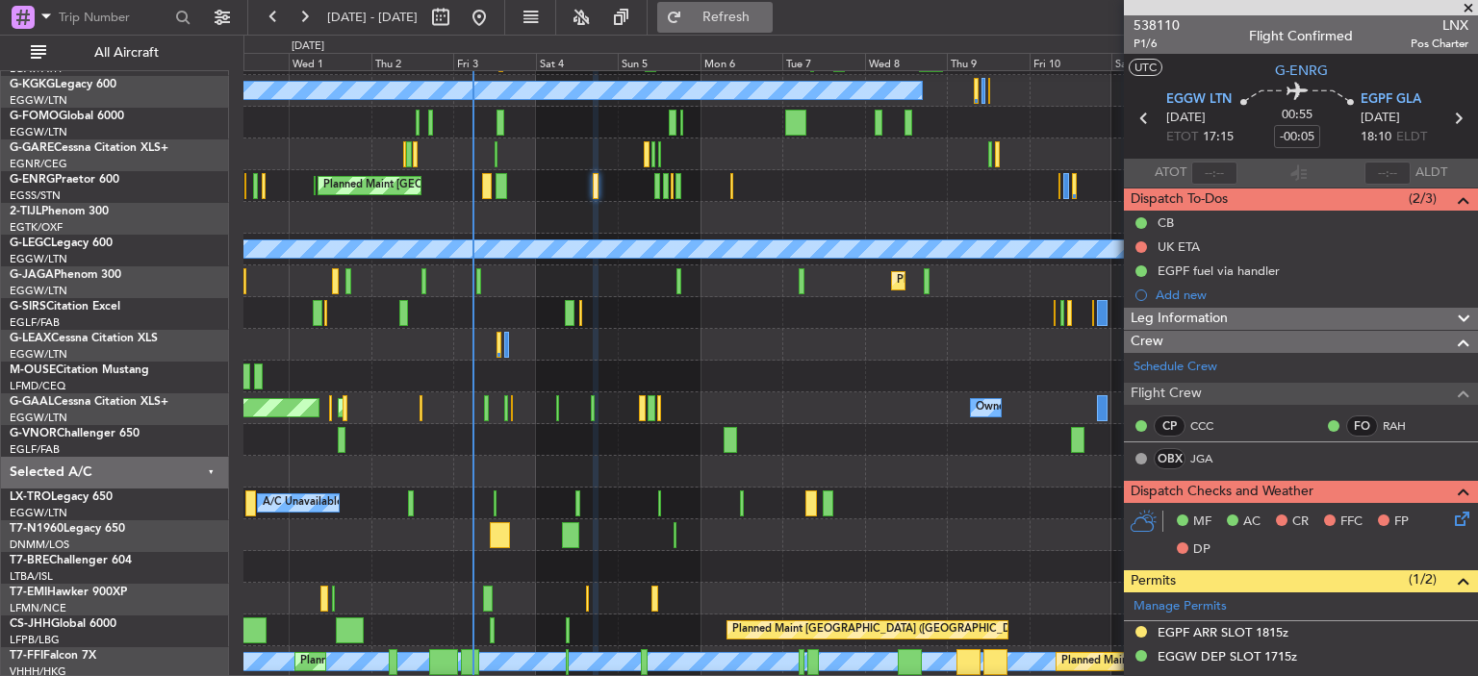
click at [755, 22] on span "Refresh" at bounding box center [726, 17] width 81 height 13
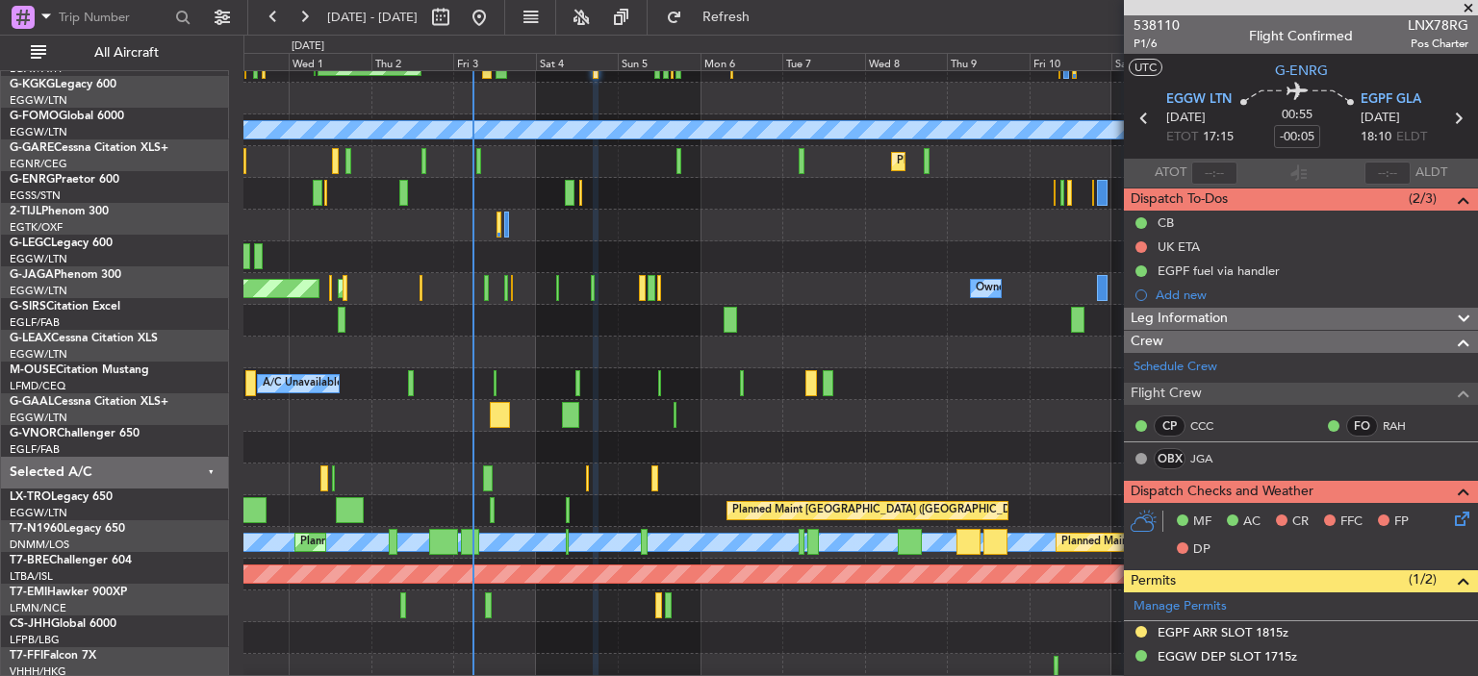
scroll to position [191, 0]
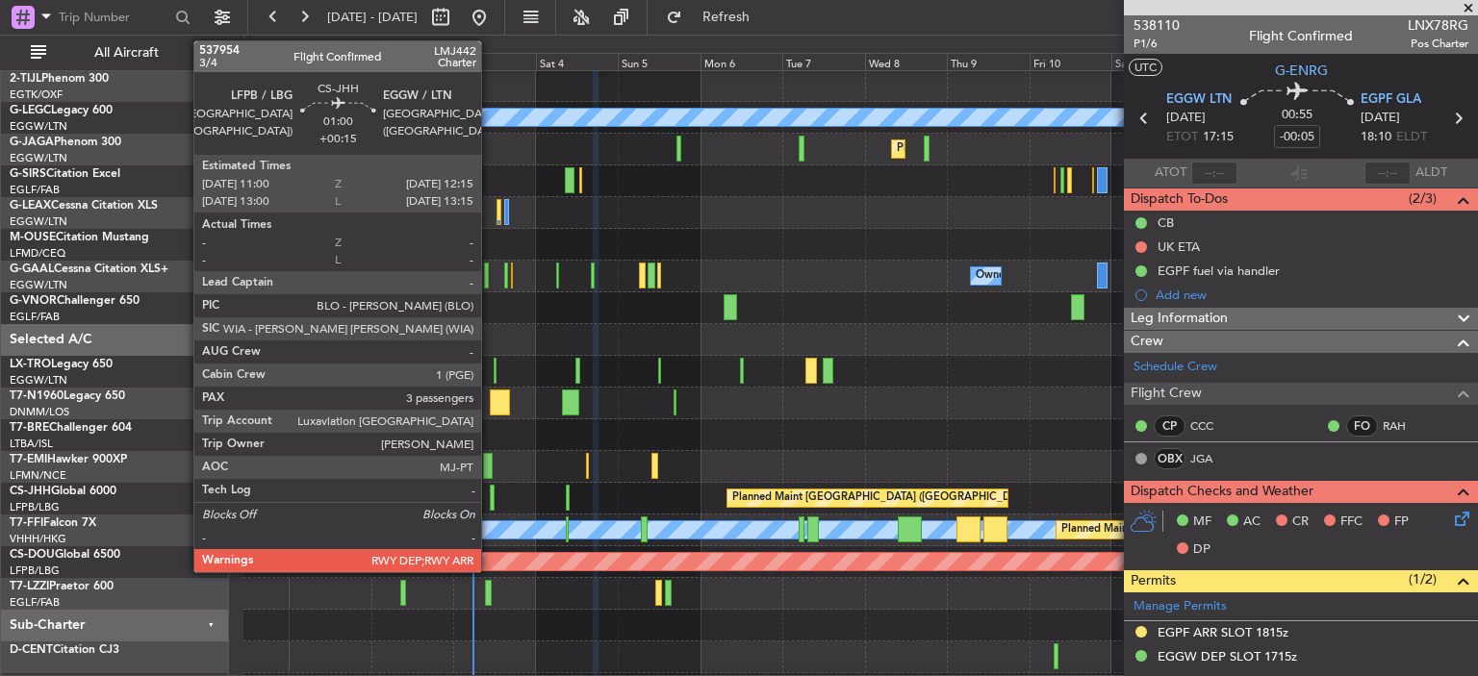
click at [490, 497] on div at bounding box center [492, 498] width 5 height 26
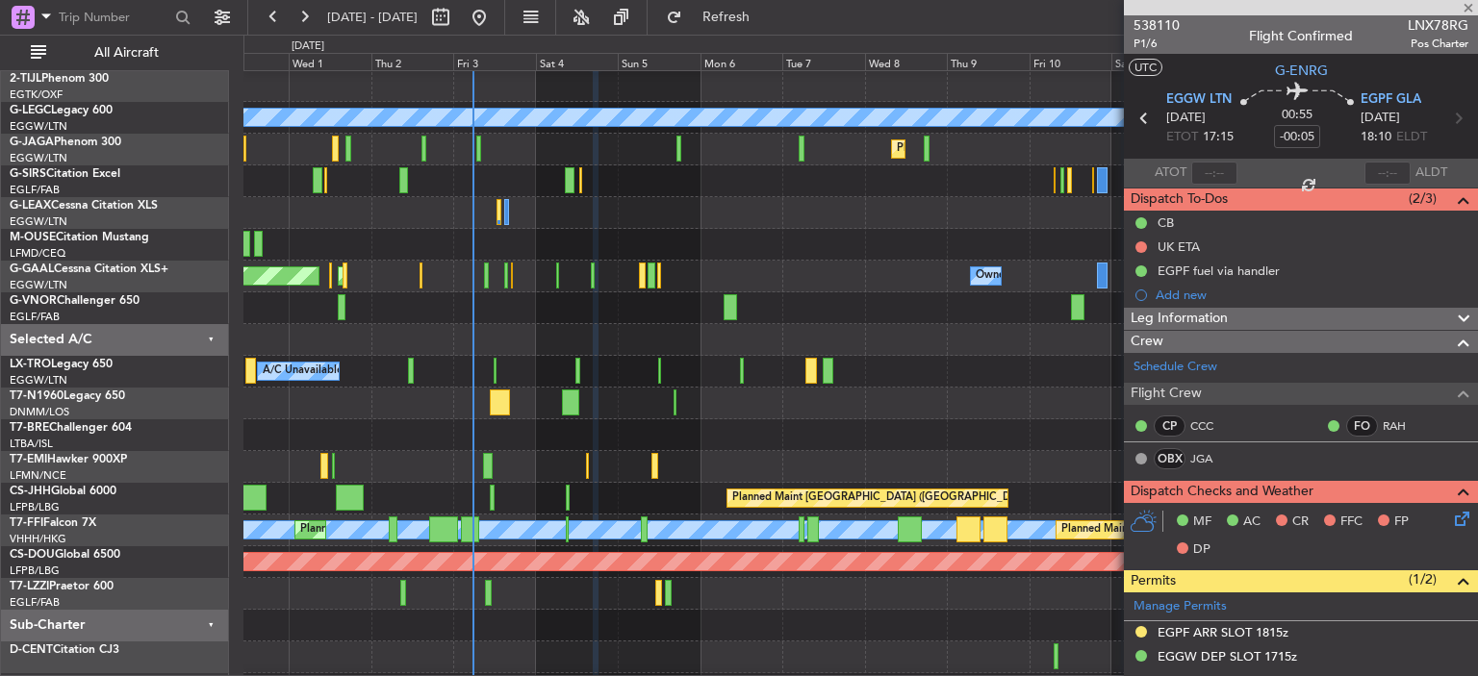
type input "+00:15"
type input "3"
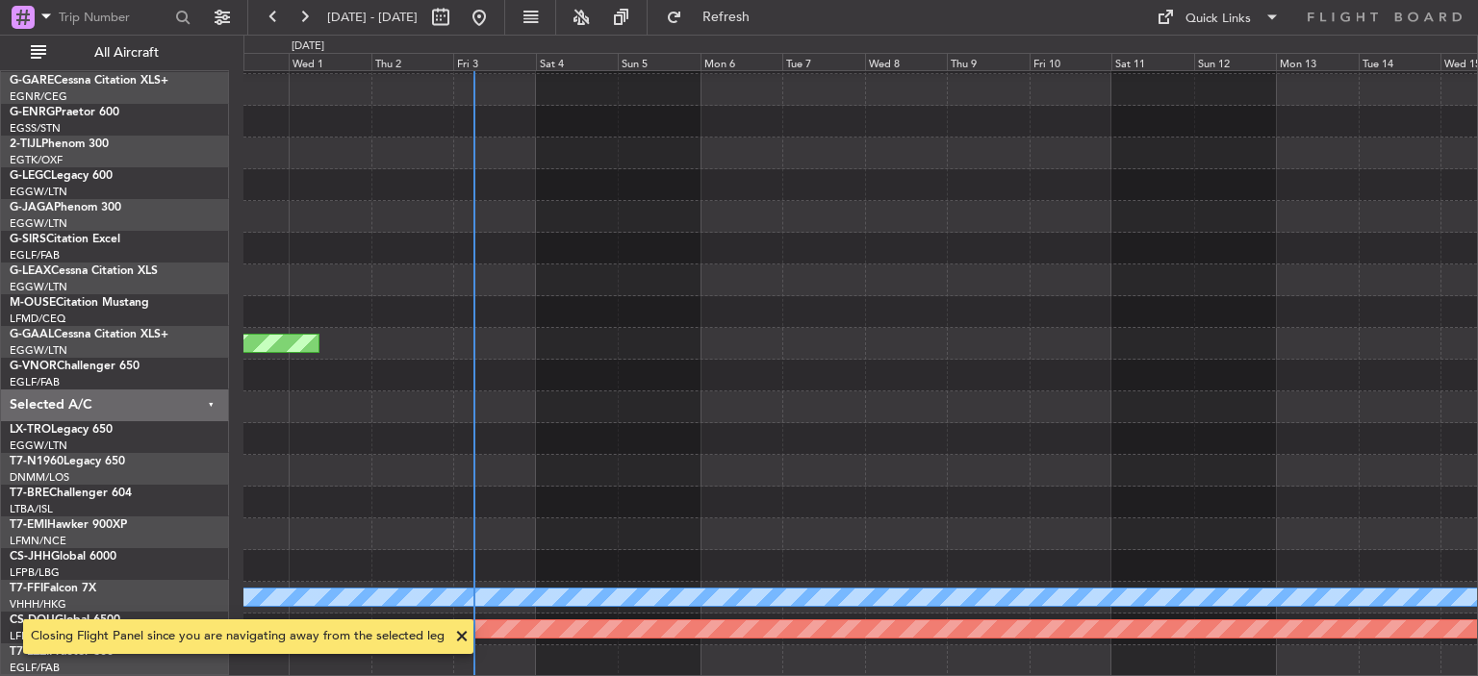
scroll to position [123, 0]
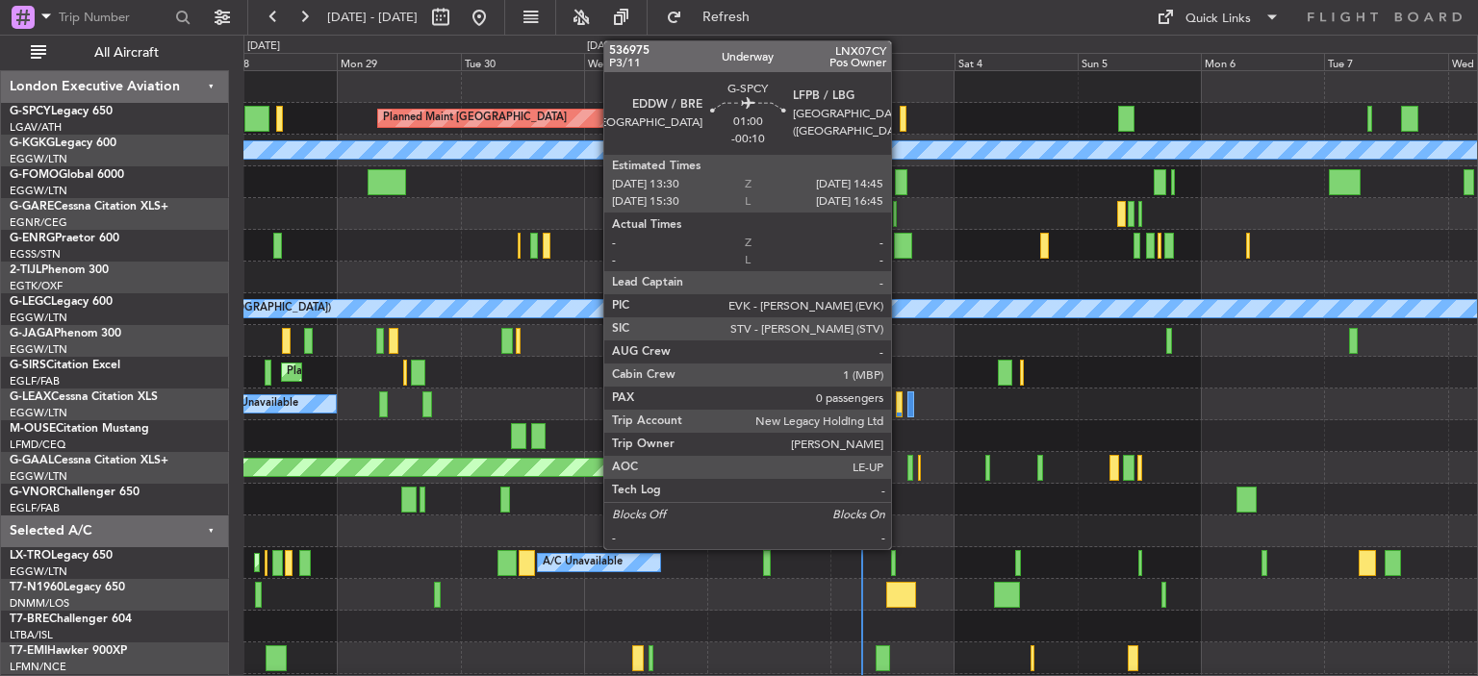
click at [899, 118] on div at bounding box center [902, 119] width 7 height 26
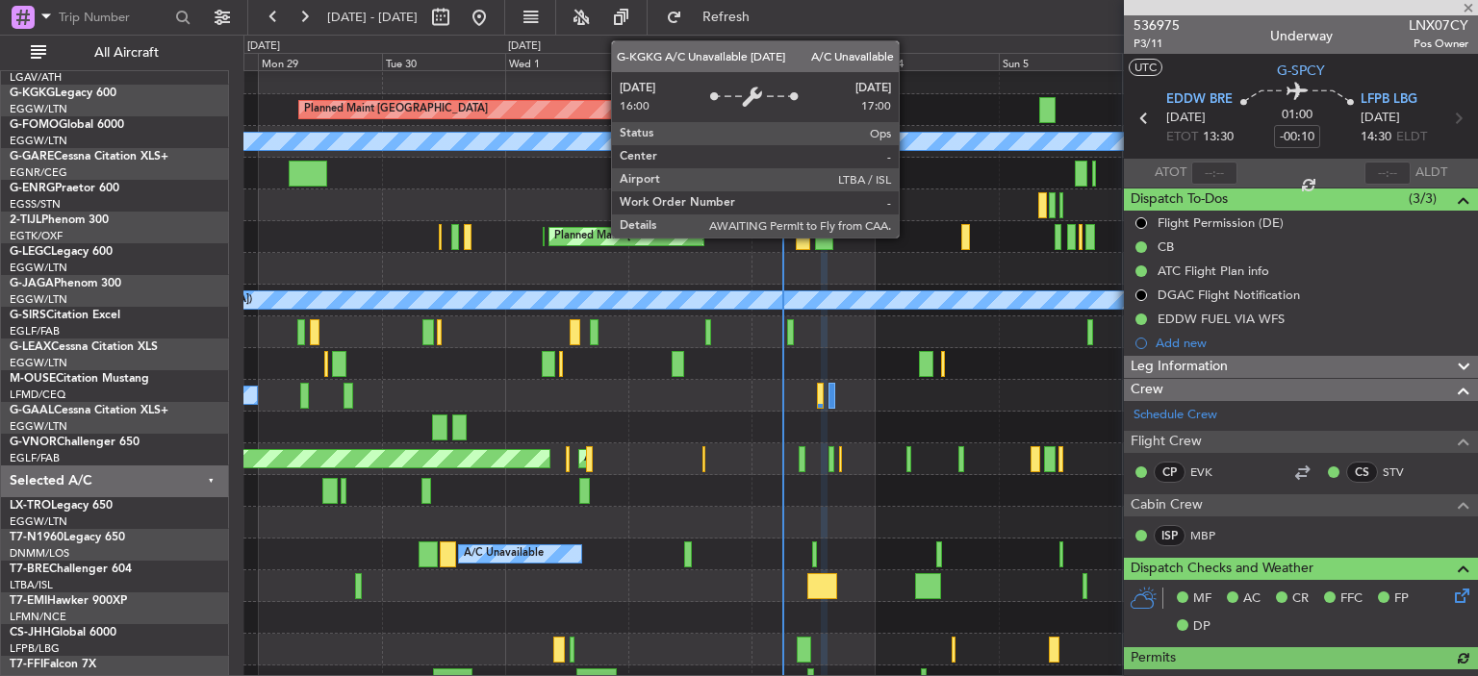
scroll to position [8, 0]
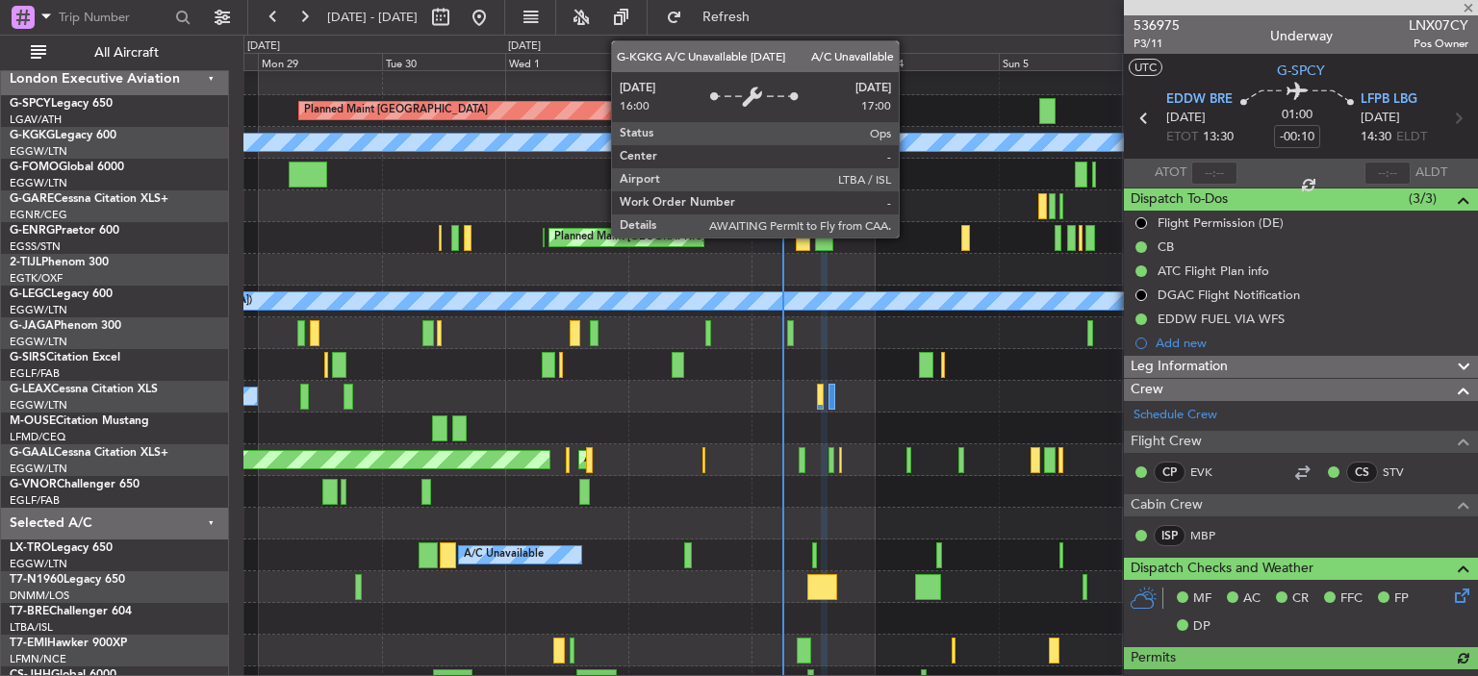
click at [878, 178] on div at bounding box center [859, 175] width 1233 height 32
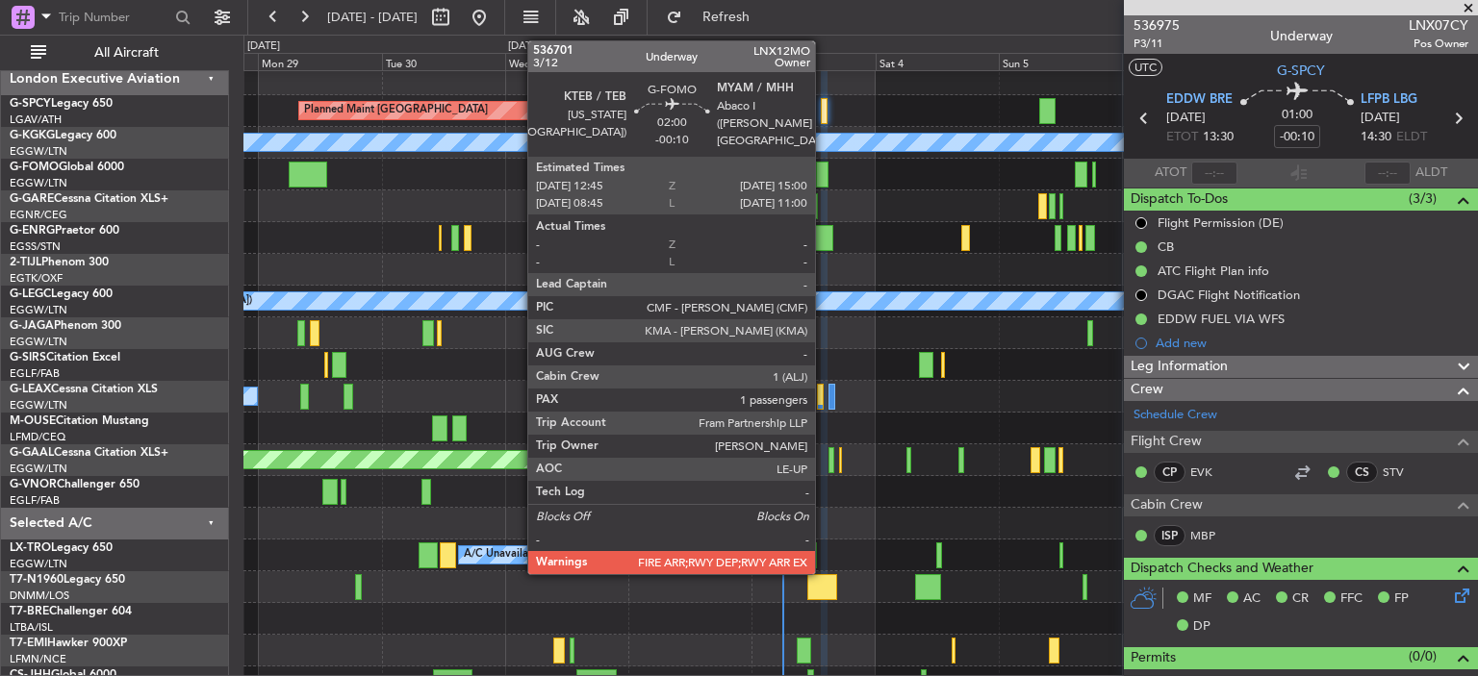
click at [823, 177] on div at bounding box center [822, 175] width 13 height 26
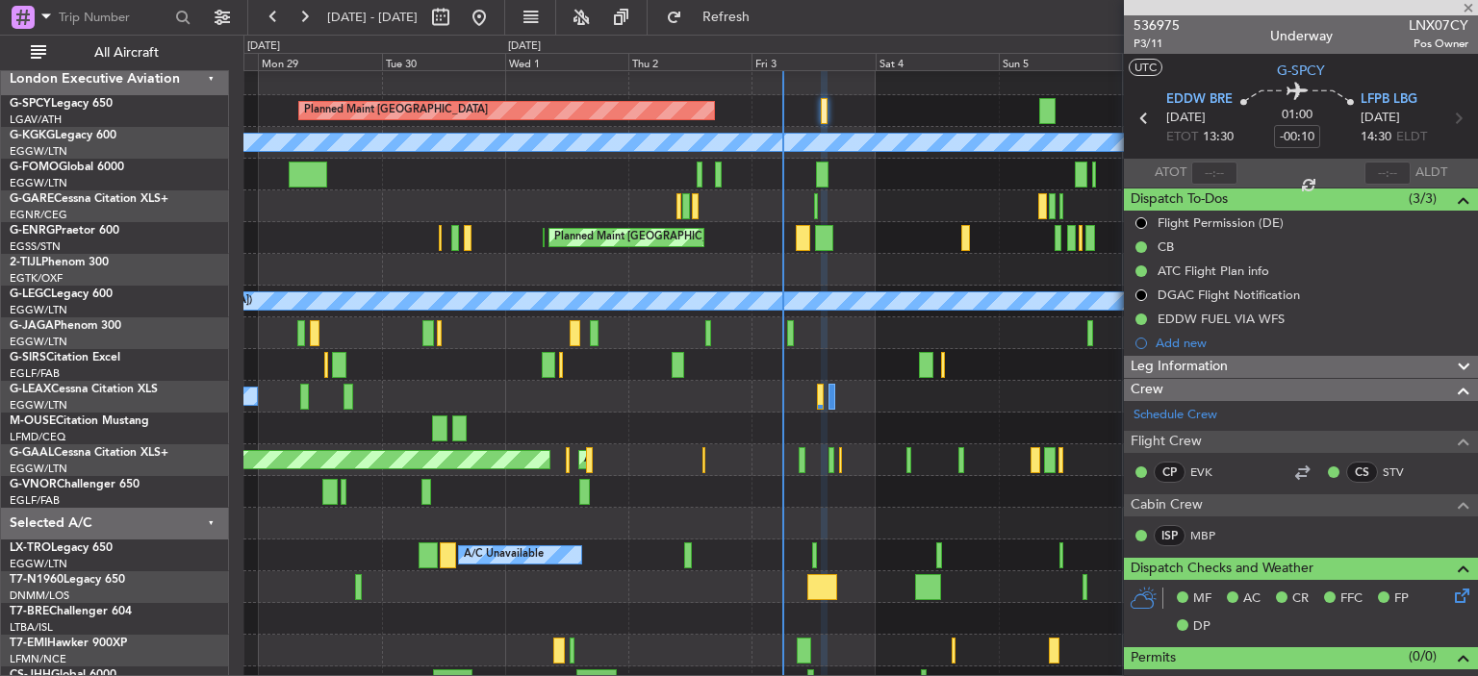
type input "1"
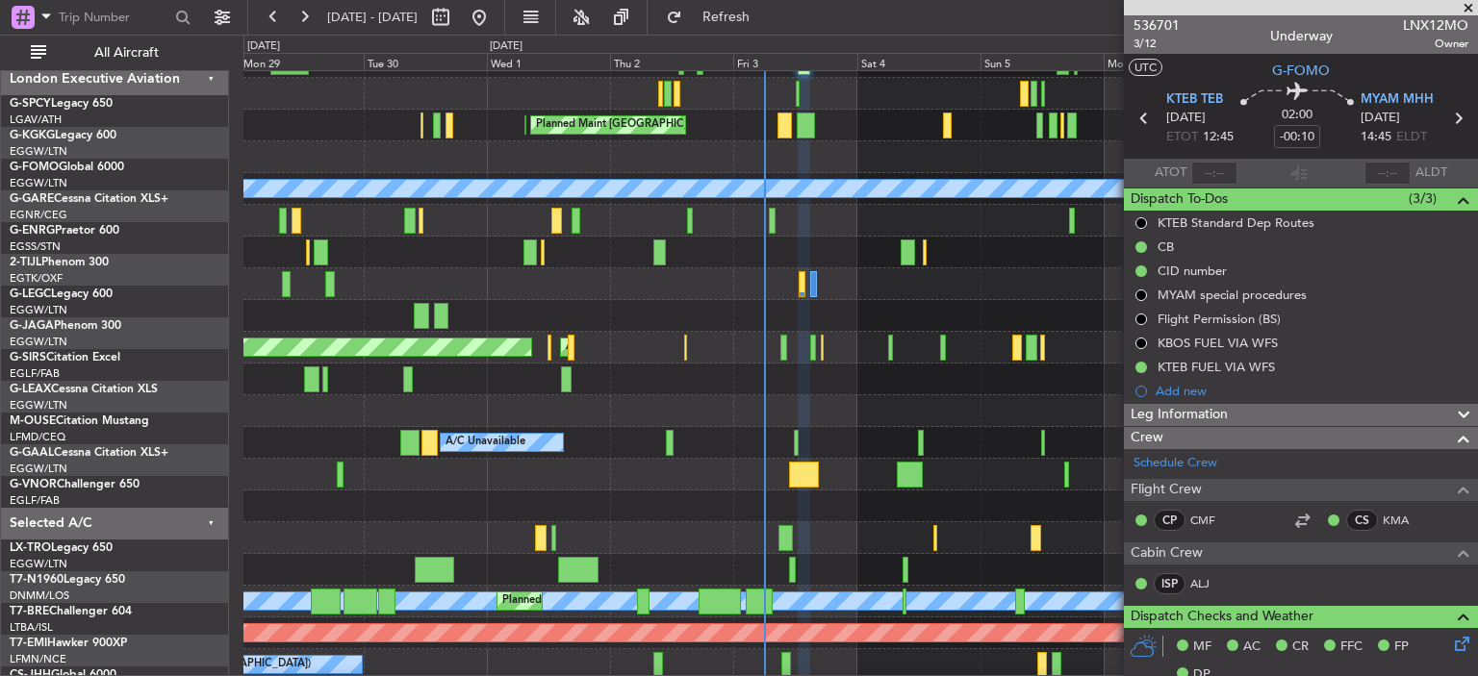
scroll to position [130, 0]
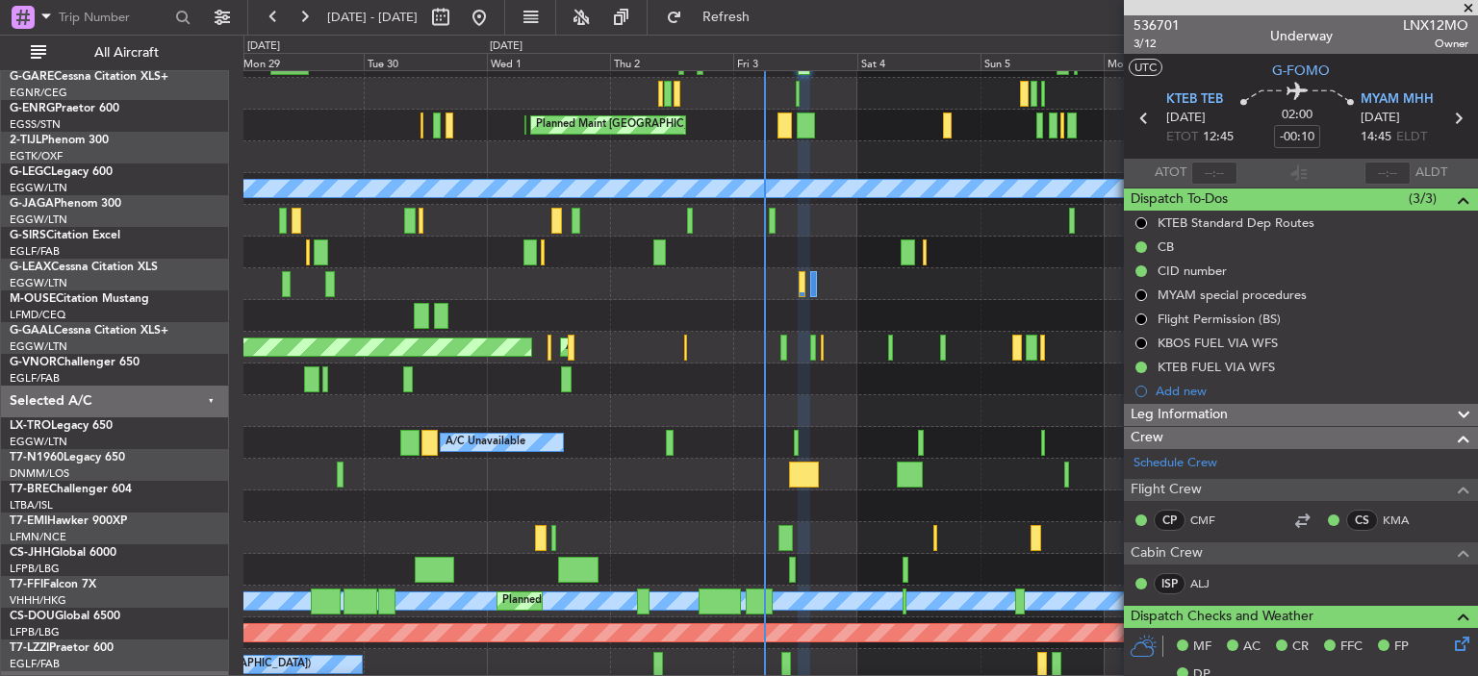
click at [796, 411] on div at bounding box center [859, 411] width 1233 height 32
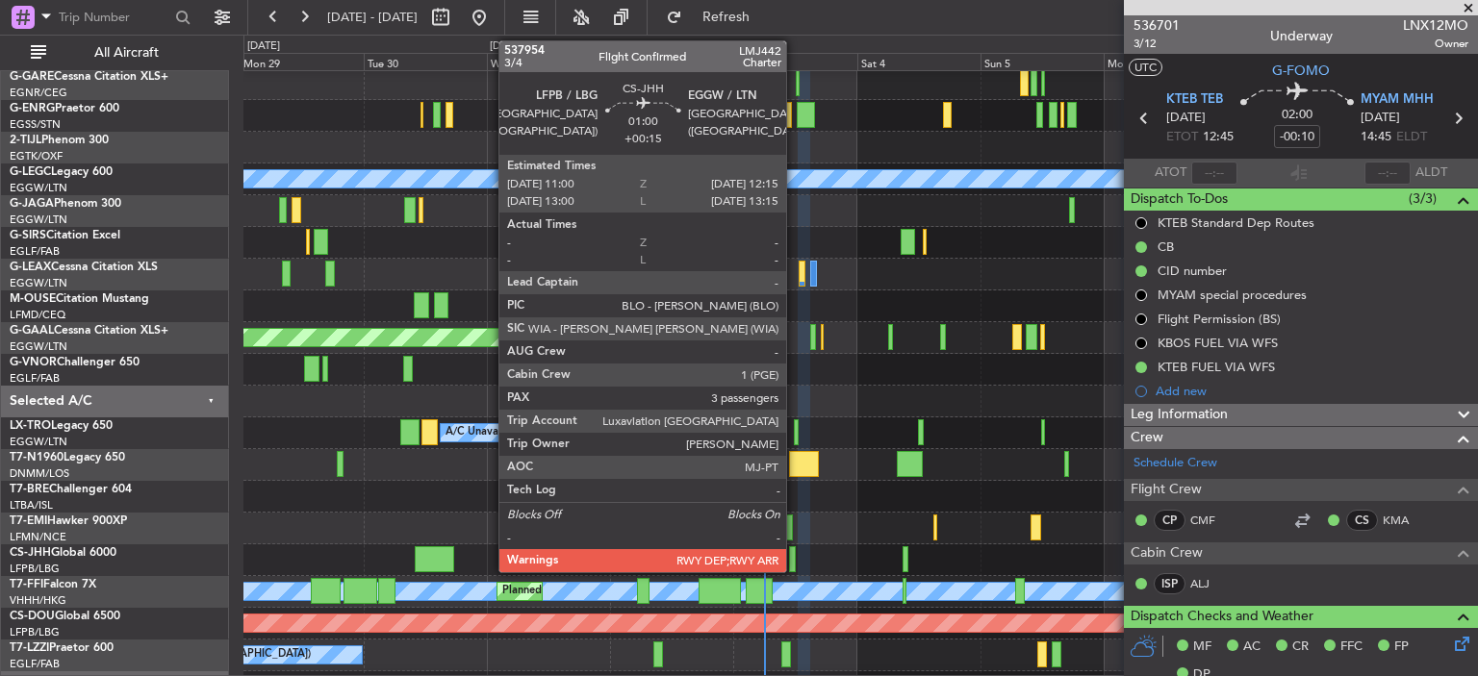
click at [795, 558] on div at bounding box center [792, 559] width 7 height 26
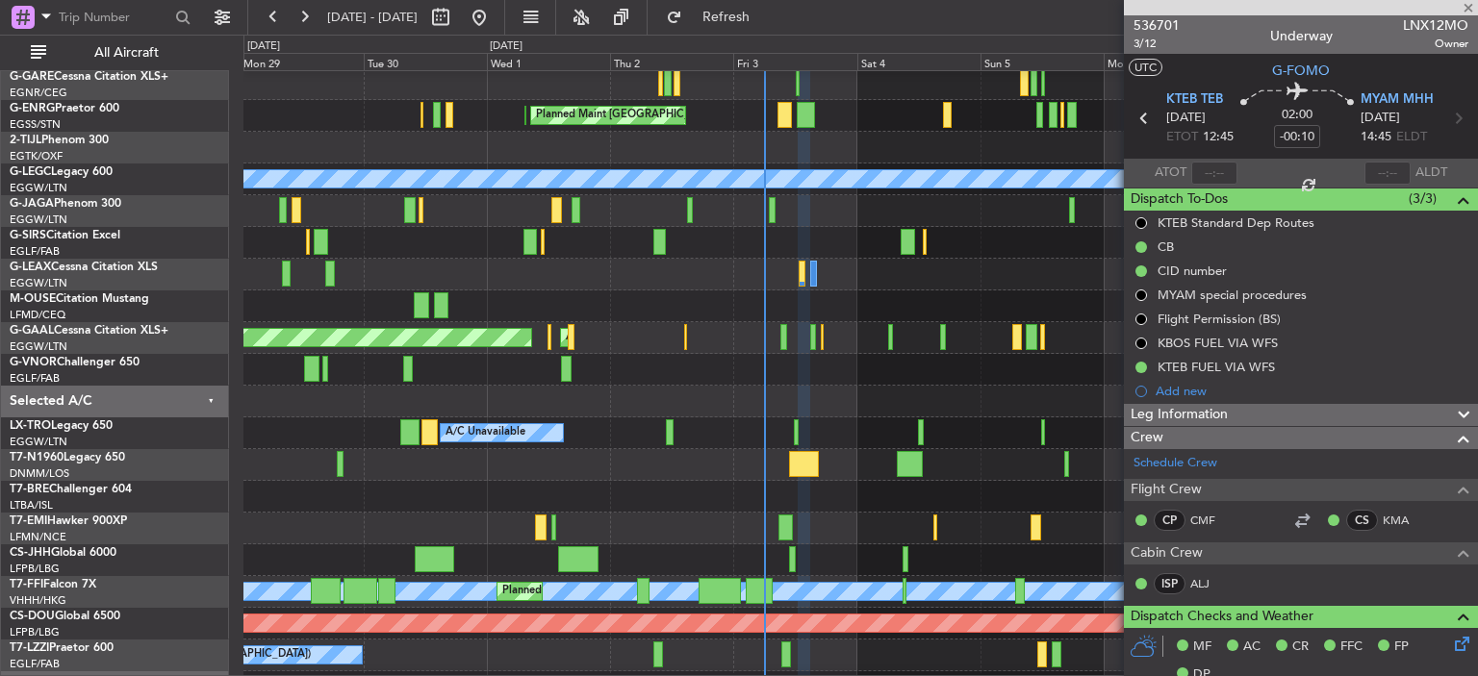
type input "+00:15"
type input "3"
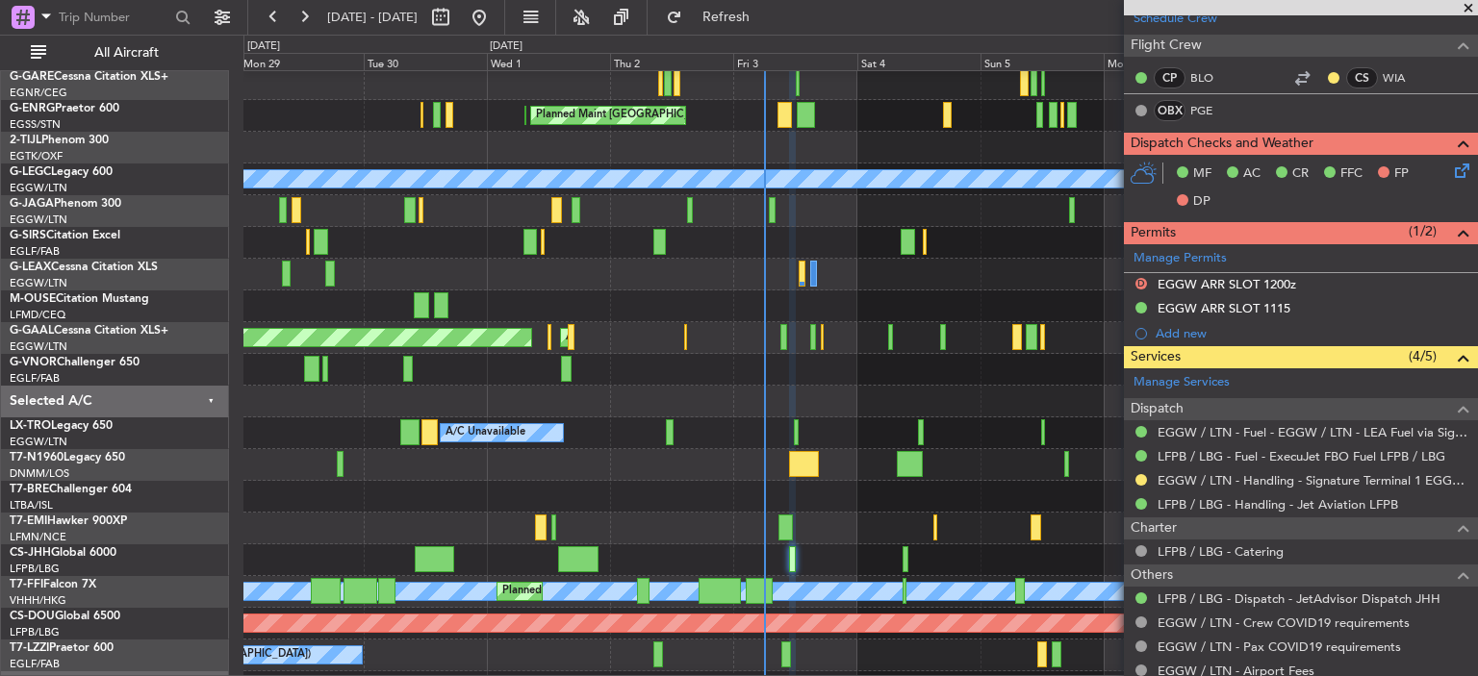
scroll to position [396, 0]
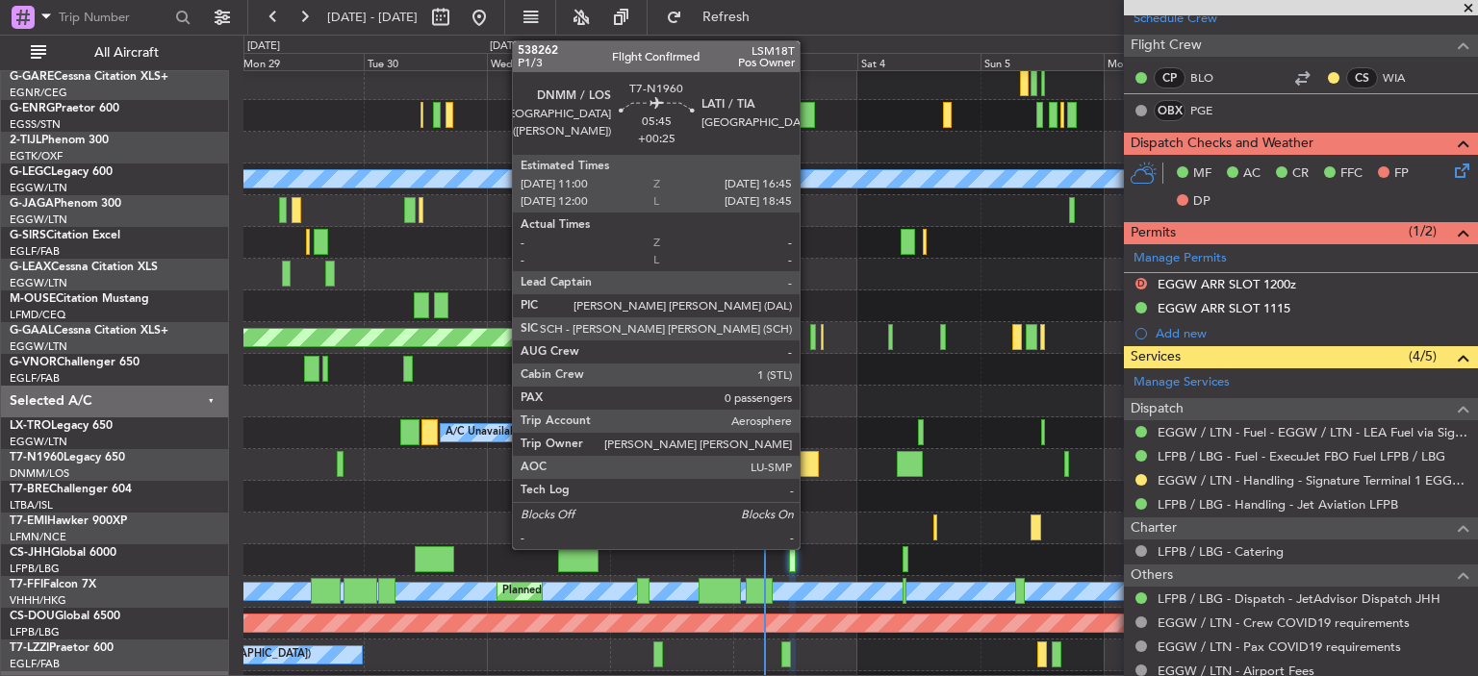
click at [808, 461] on div at bounding box center [804, 464] width 30 height 26
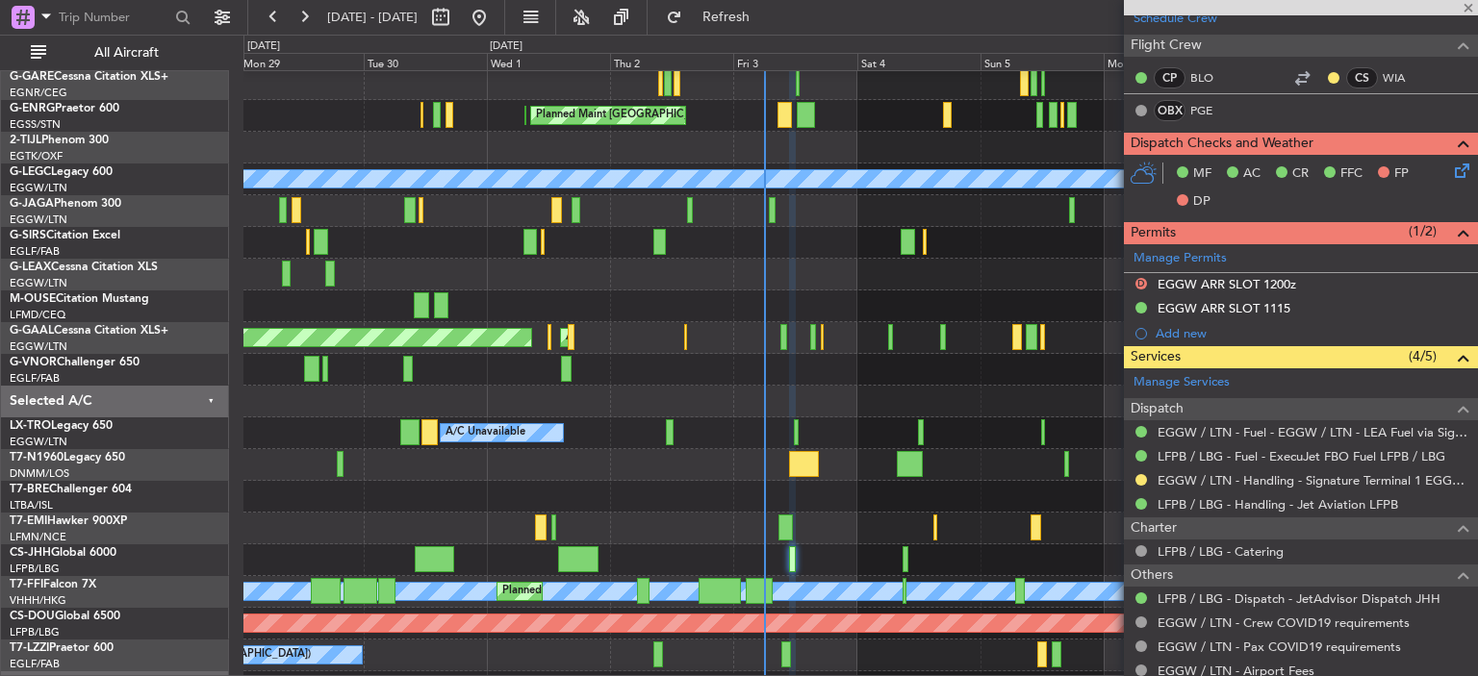
type input "+00:25"
type input "0"
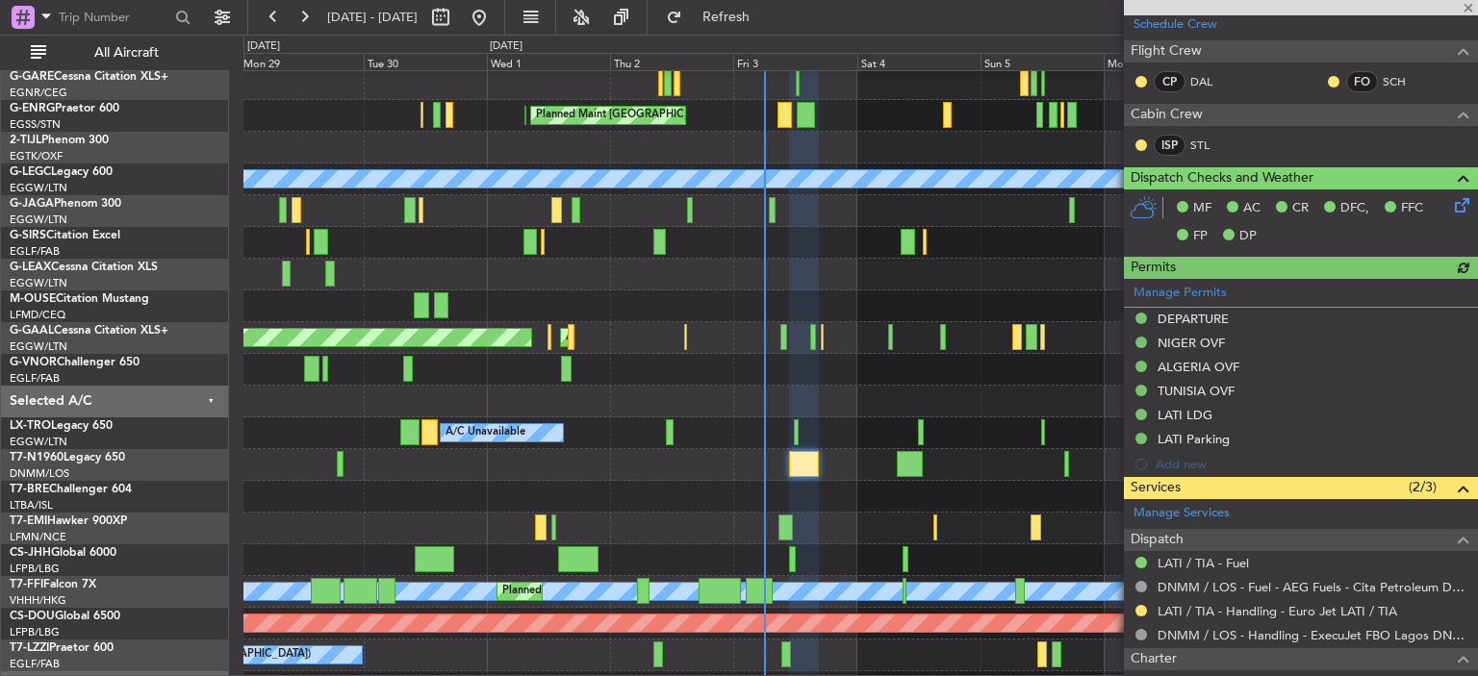
scroll to position [0, 0]
